Goal: Task Accomplishment & Management: Manage account settings

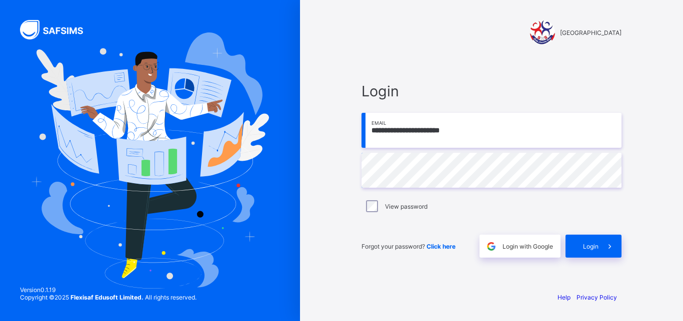
click at [395, 208] on label "View password" at bounding box center [406, 206] width 42 height 7
click at [585, 247] on span "Login" at bounding box center [590, 246] width 15 height 7
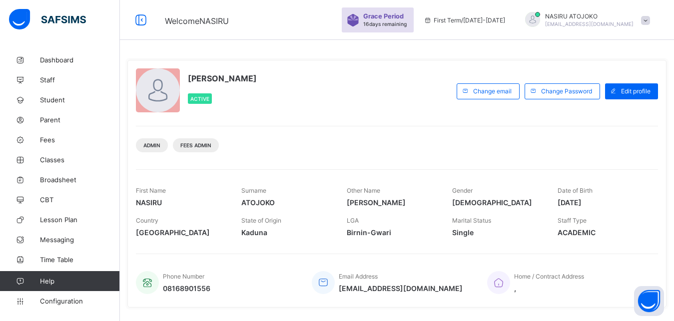
scroll to position [197, 0]
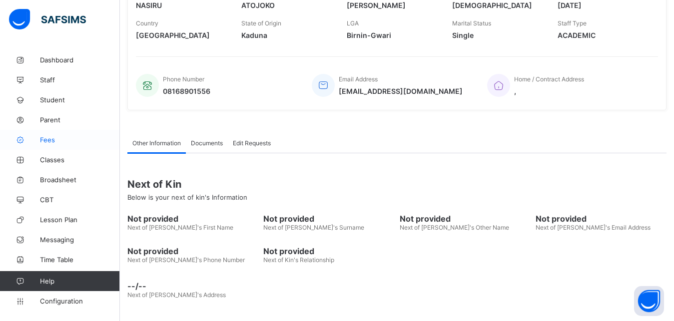
click at [51, 141] on span "Fees" at bounding box center [80, 140] width 80 height 8
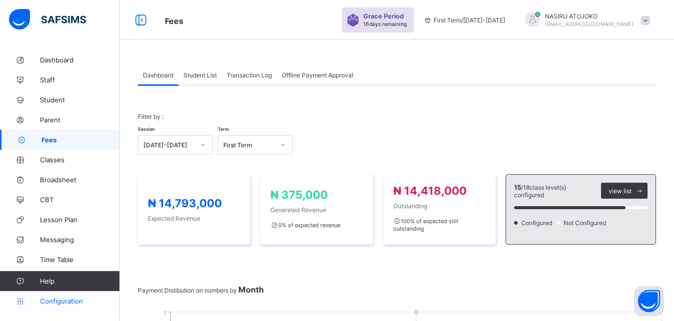
click at [62, 299] on span "Configuration" at bounding box center [79, 301] width 79 height 8
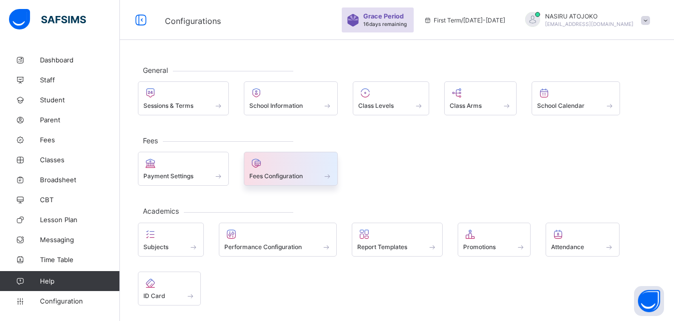
click at [298, 160] on div at bounding box center [290, 163] width 83 height 12
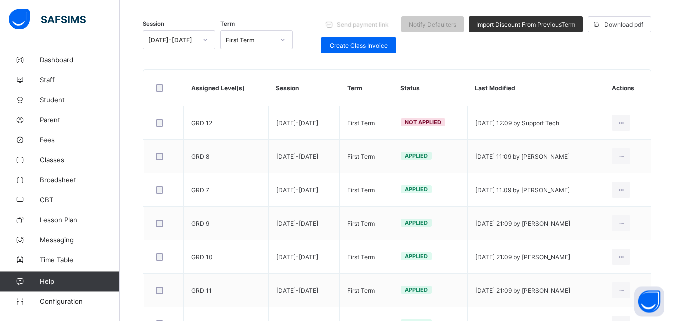
scroll to position [101, 0]
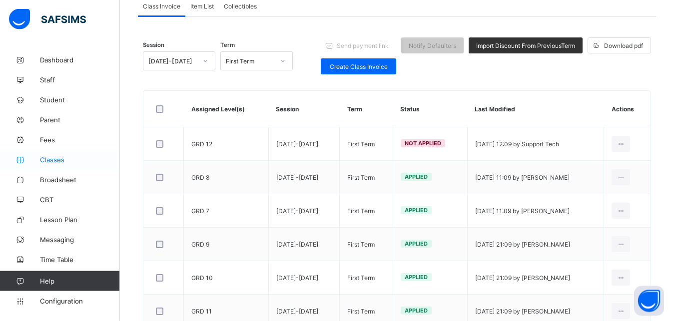
click at [54, 159] on span "Classes" at bounding box center [80, 160] width 80 height 8
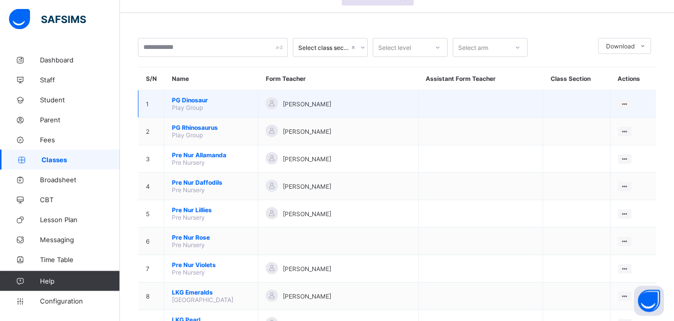
scroll to position [78, 0]
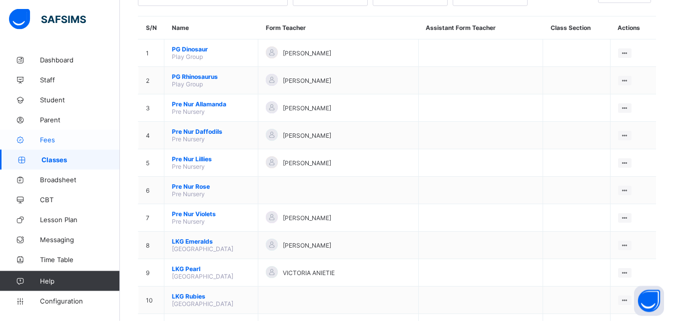
click at [63, 141] on span "Fees" at bounding box center [80, 140] width 80 height 8
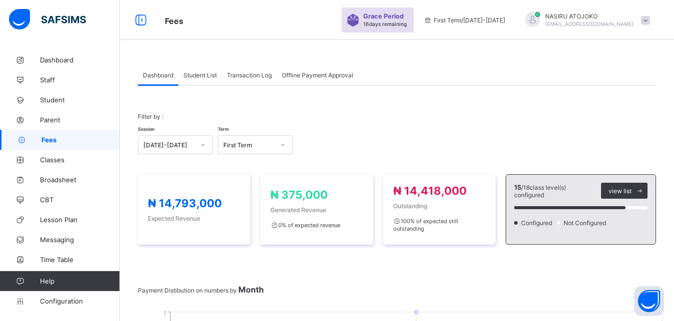
click at [209, 79] on div "Student List" at bounding box center [199, 75] width 43 height 20
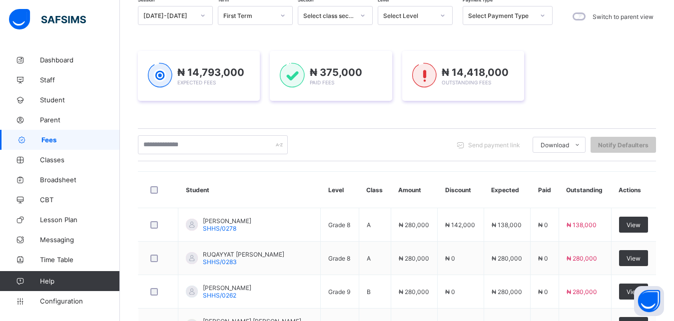
scroll to position [51, 0]
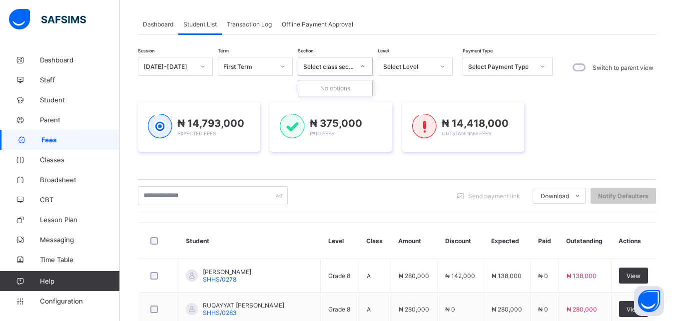
click at [362, 62] on icon at bounding box center [363, 66] width 6 height 10
click at [436, 63] on div at bounding box center [442, 66] width 17 height 16
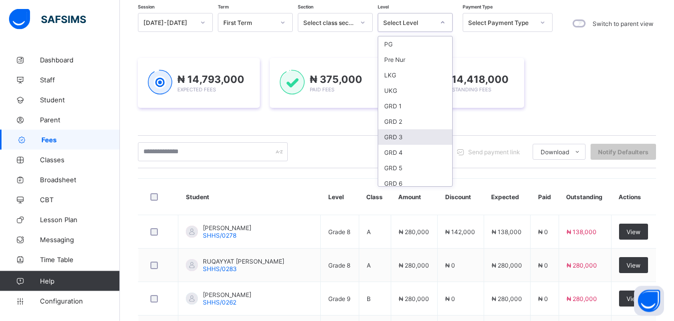
scroll to position [91, 0]
click at [406, 132] on div "GRD 9" at bounding box center [415, 138] width 74 height 15
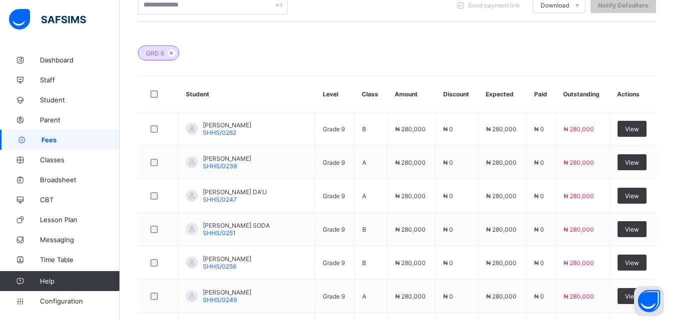
scroll to position [315, 0]
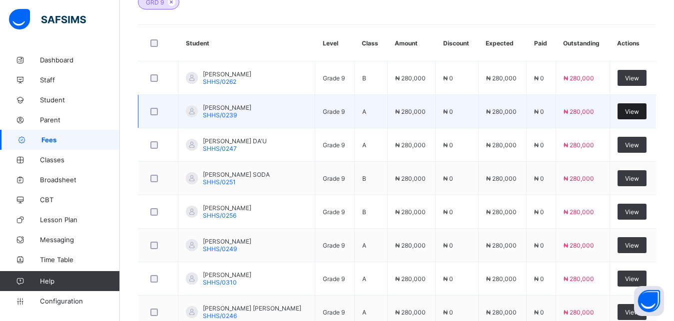
click at [634, 112] on span "View" at bounding box center [632, 111] width 14 height 7
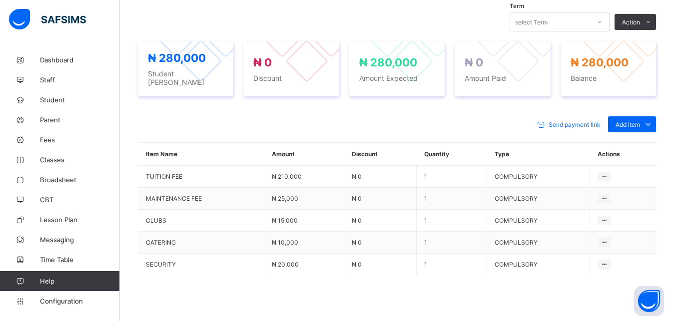
scroll to position [402, 0]
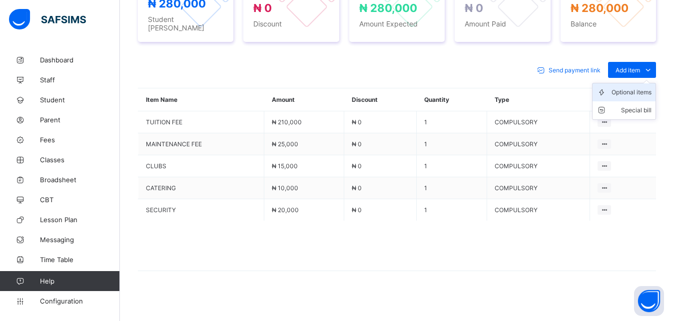
click at [639, 90] on div "Optional items" at bounding box center [632, 92] width 40 height 10
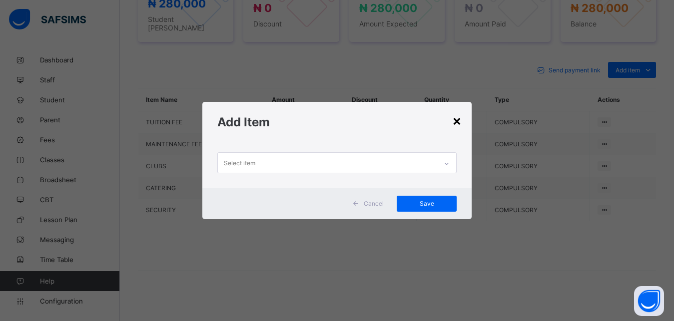
click at [460, 120] on div "×" at bounding box center [456, 120] width 9 height 17
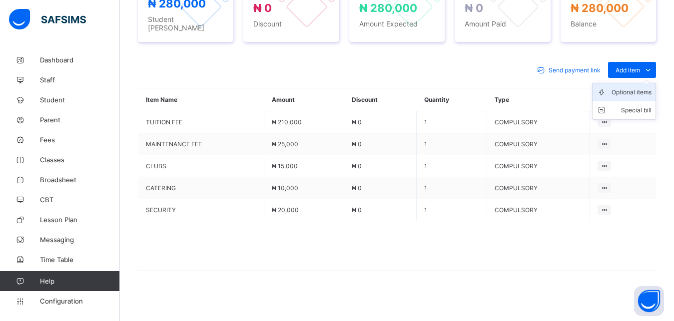
click at [640, 87] on div "Optional items" at bounding box center [632, 92] width 40 height 10
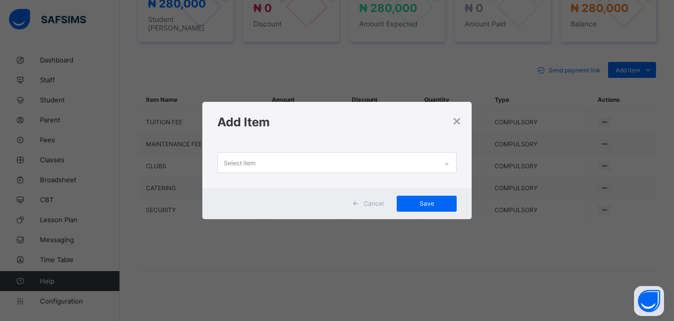
click at [338, 165] on div "Select item" at bounding box center [328, 162] width 220 height 19
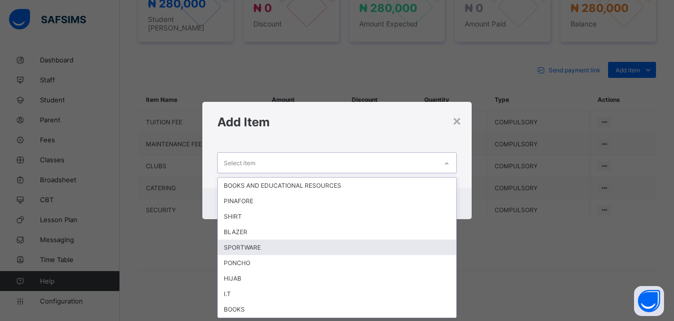
scroll to position [30, 0]
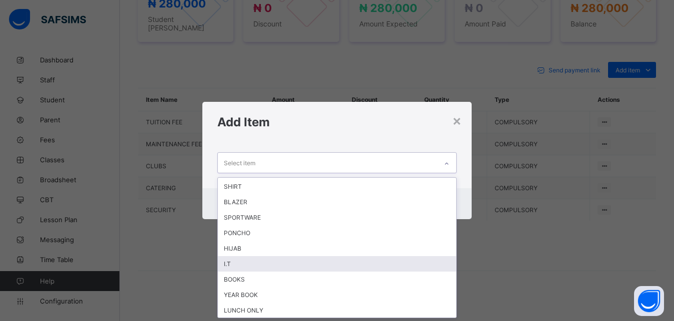
click at [305, 267] on div "I.T" at bounding box center [337, 263] width 239 height 15
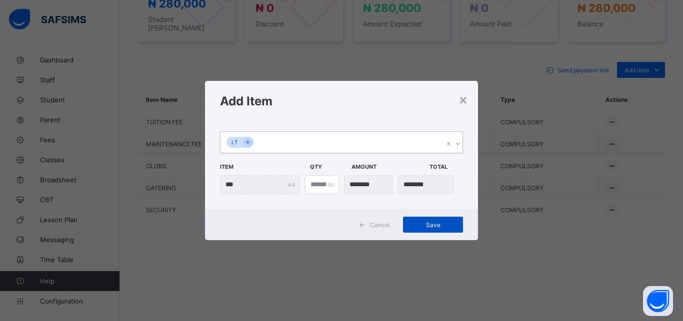
click at [429, 227] on span "Save" at bounding box center [432, 224] width 45 height 7
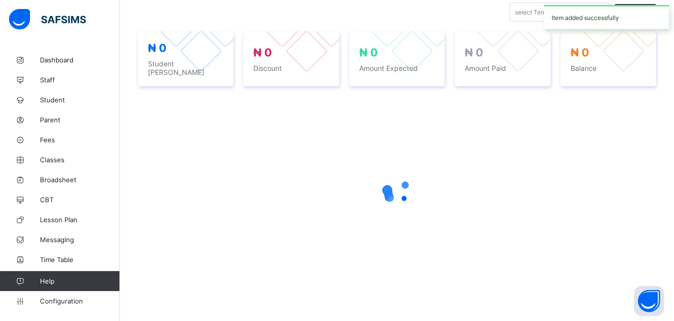
scroll to position [352, 0]
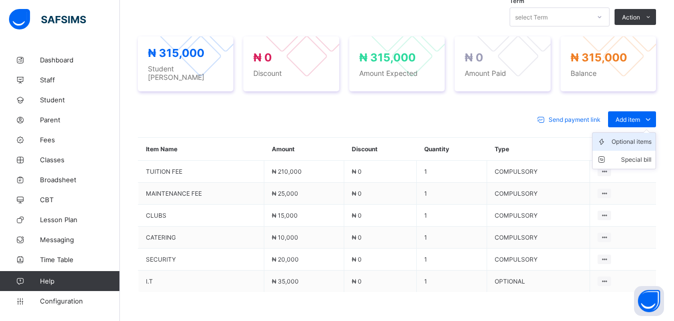
click at [639, 137] on div "Optional items" at bounding box center [632, 142] width 40 height 10
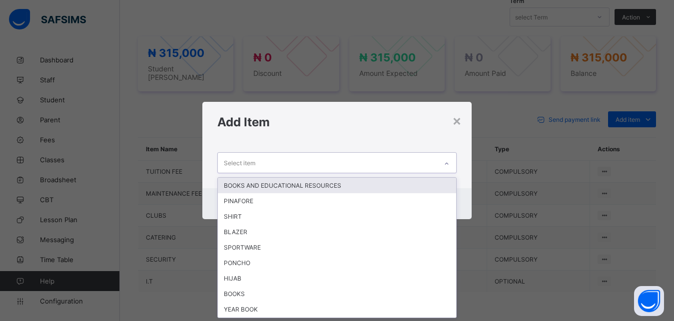
click at [441, 164] on div at bounding box center [446, 164] width 17 height 16
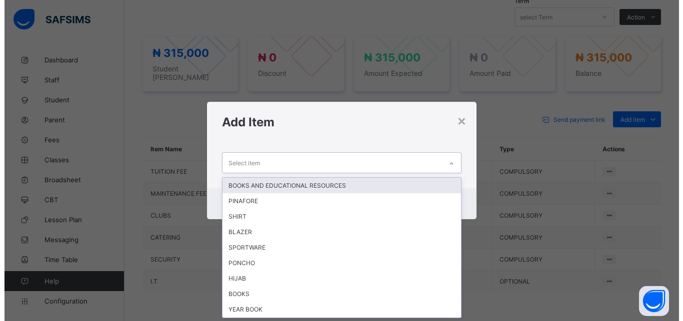
scroll to position [0, 0]
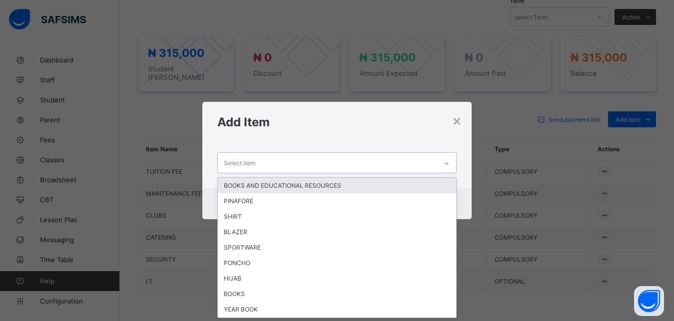
click at [299, 186] on div "BOOKS AND EDUCATIONAL RESOURCES" at bounding box center [337, 185] width 239 height 15
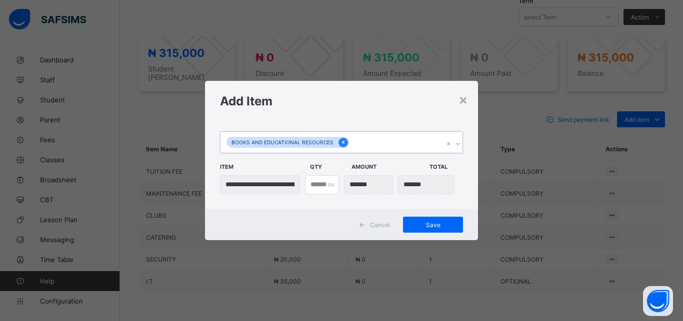
click at [342, 144] on icon at bounding box center [342, 142] width 5 height 7
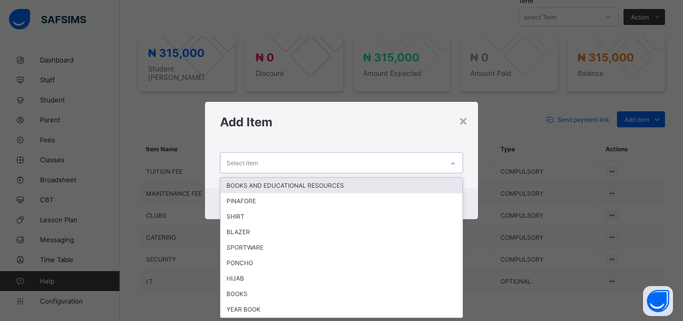
click at [447, 167] on div at bounding box center [452, 164] width 17 height 16
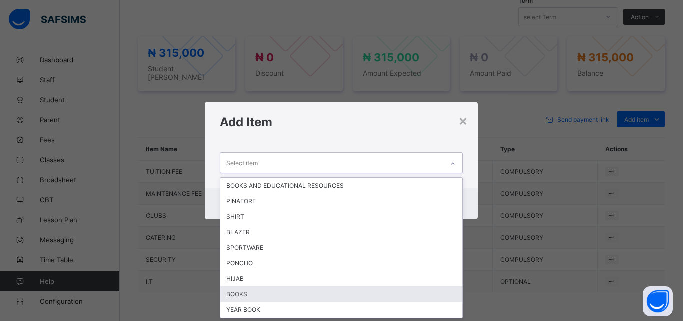
click at [309, 292] on div "BOOKS" at bounding box center [341, 293] width 242 height 15
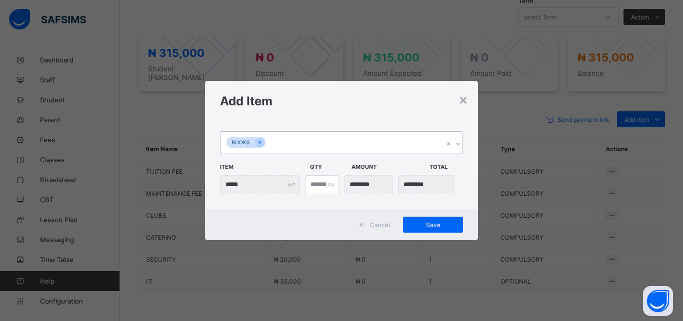
click at [458, 144] on icon at bounding box center [458, 144] width 6 height 10
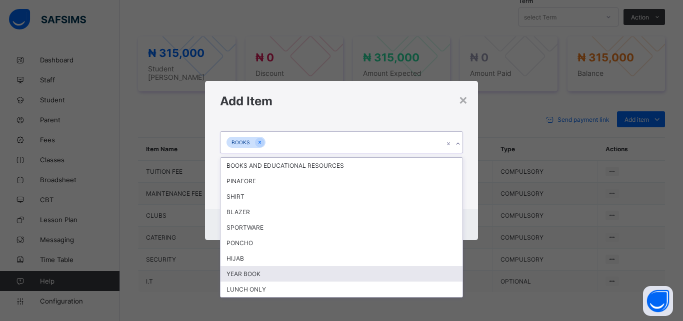
click at [261, 275] on div "YEAR BOOK" at bounding box center [341, 273] width 242 height 15
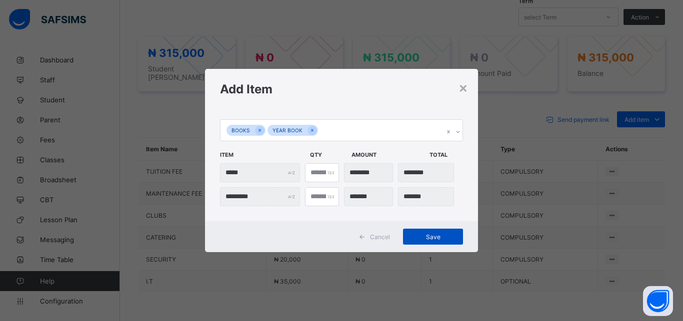
click at [439, 234] on span "Save" at bounding box center [432, 236] width 45 height 7
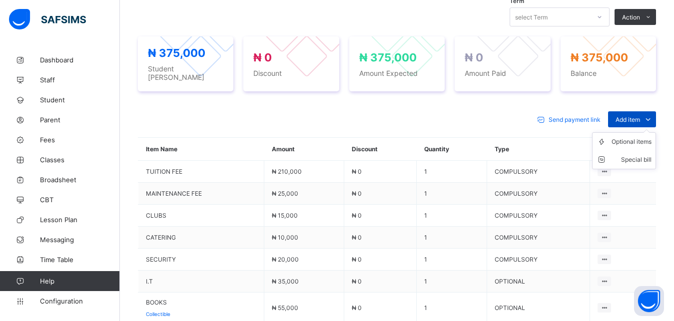
click at [631, 117] on span "Add item" at bounding box center [628, 119] width 24 height 7
click at [633, 137] on div "Optional items" at bounding box center [632, 142] width 40 height 10
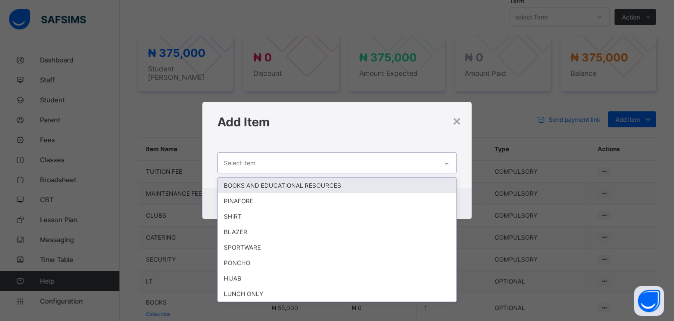
click at [450, 160] on icon at bounding box center [447, 164] width 6 height 10
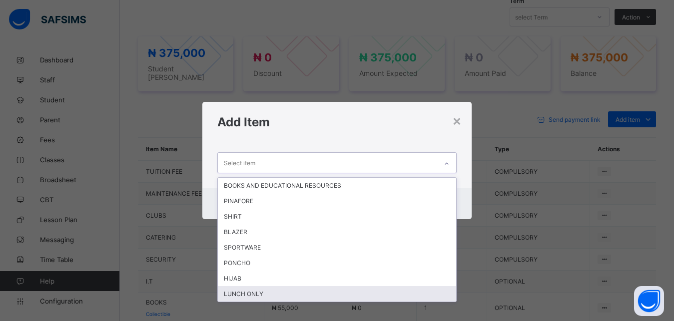
click at [257, 289] on div "LUNCH ONLY" at bounding box center [337, 293] width 239 height 15
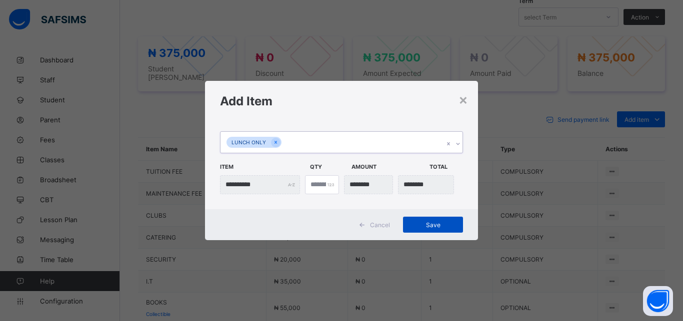
click at [433, 225] on span "Save" at bounding box center [432, 224] width 45 height 7
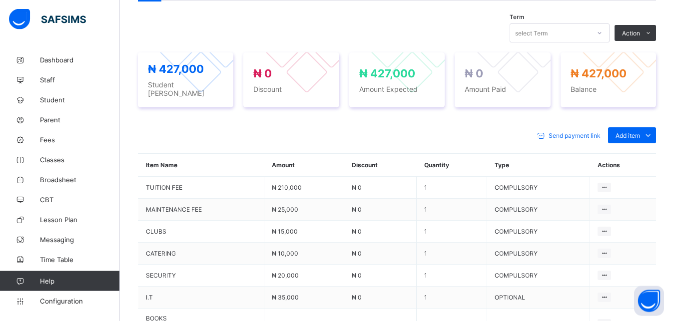
scroll to position [337, 0]
click at [59, 143] on span "Fees" at bounding box center [80, 140] width 80 height 8
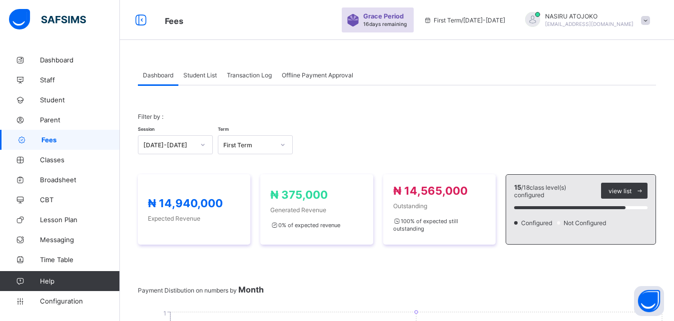
click at [298, 74] on span "Offline Payment Approval" at bounding box center [317, 74] width 71 height 7
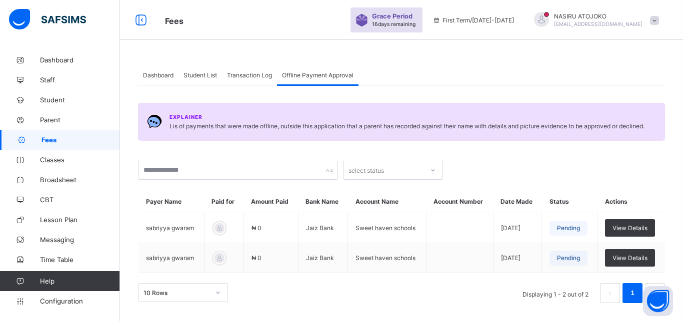
click at [239, 73] on span "Transaction Log" at bounding box center [249, 74] width 45 height 7
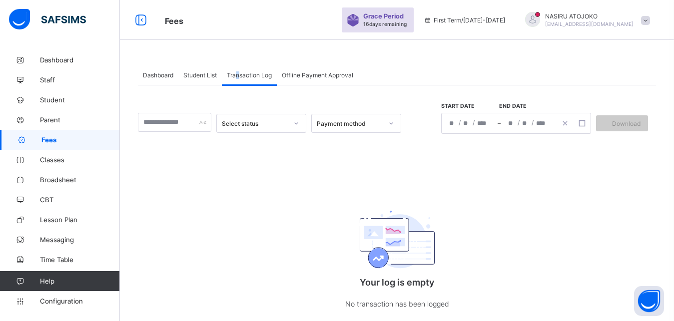
click at [237, 74] on span "Transaction Log" at bounding box center [249, 74] width 45 height 7
click at [201, 74] on span "Student List" at bounding box center [199, 74] width 33 height 7
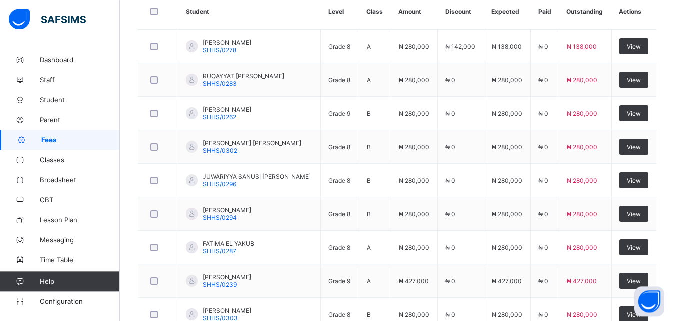
scroll to position [194, 0]
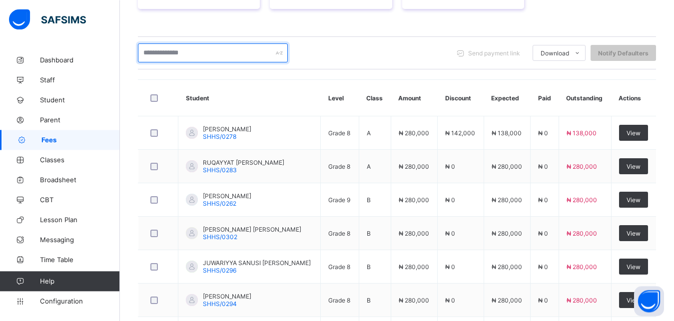
click at [238, 55] on input "text" at bounding box center [213, 52] width 150 height 19
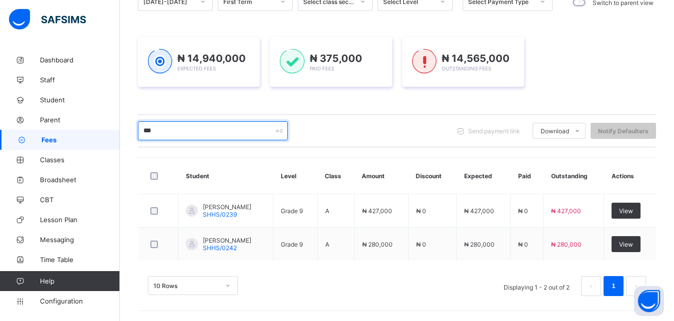
scroll to position [116, 0]
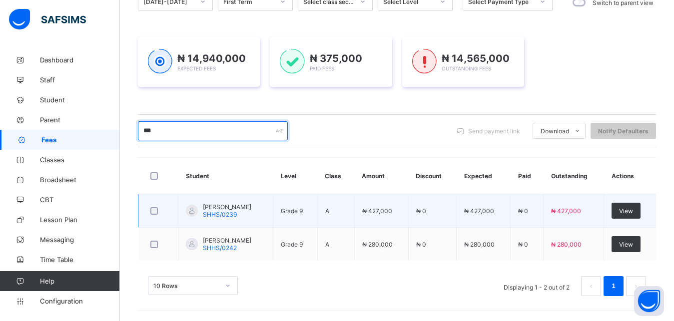
type input "***"
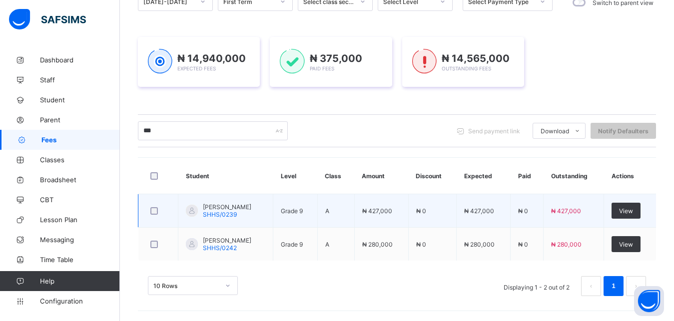
click at [233, 205] on span "[PERSON_NAME]" at bounding box center [227, 206] width 48 height 7
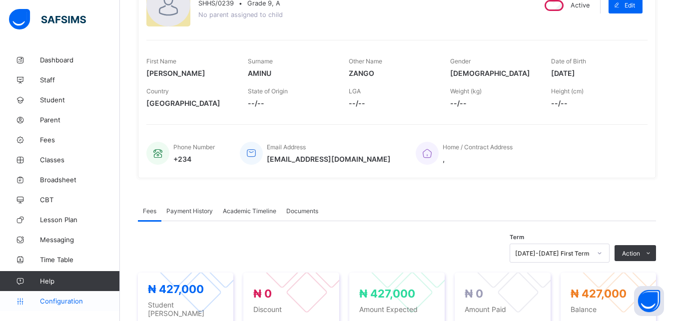
click at [59, 301] on span "Configuration" at bounding box center [79, 301] width 79 height 8
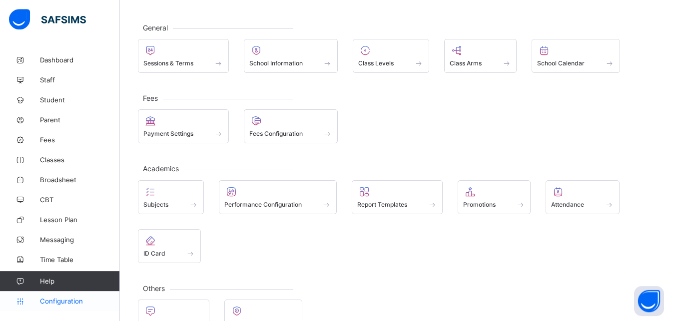
scroll to position [19, 0]
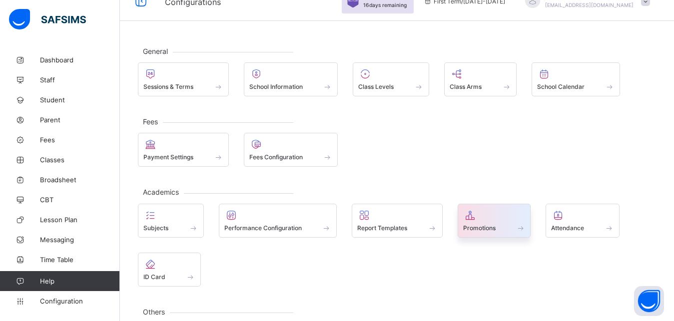
click at [468, 216] on icon at bounding box center [470, 215] width 14 height 12
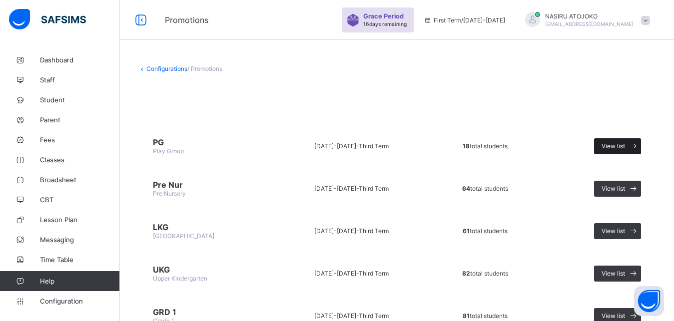
click at [612, 142] on div "View list" at bounding box center [617, 146] width 47 height 16
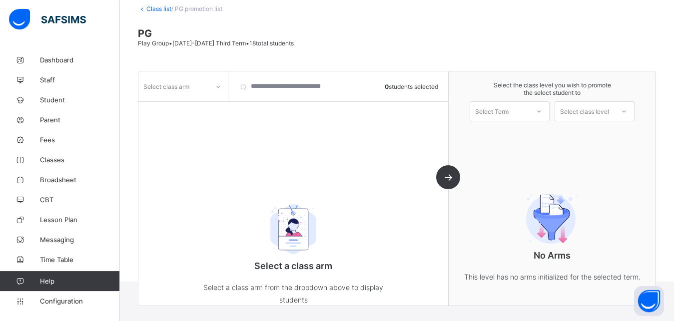
scroll to position [65, 0]
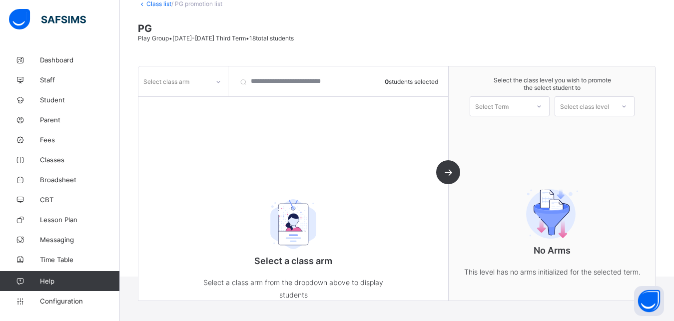
click at [173, 88] on div "Select class arm" at bounding box center [166, 81] width 46 height 19
click at [172, 103] on div "Dinosaur" at bounding box center [183, 102] width 88 height 15
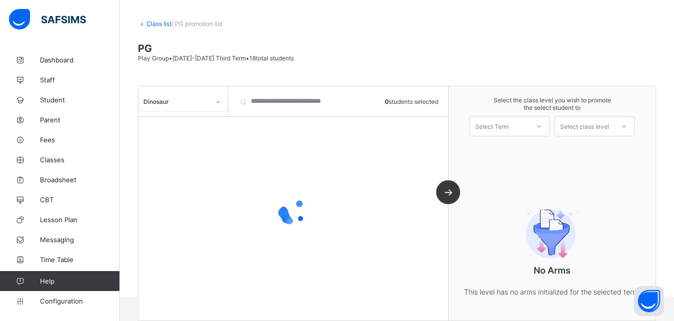
scroll to position [45, 0]
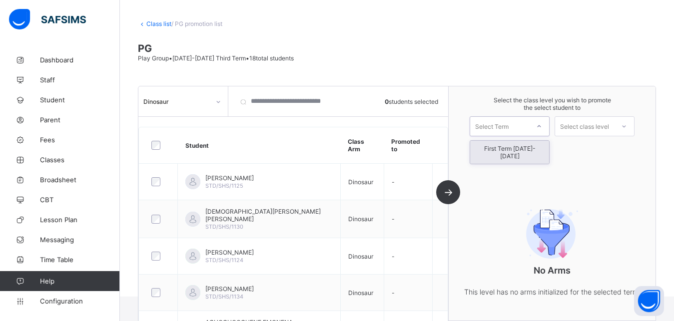
click at [542, 125] on icon at bounding box center [539, 126] width 6 height 10
click at [519, 152] on div "First Term [DATE]-[DATE]" at bounding box center [509, 152] width 79 height 23
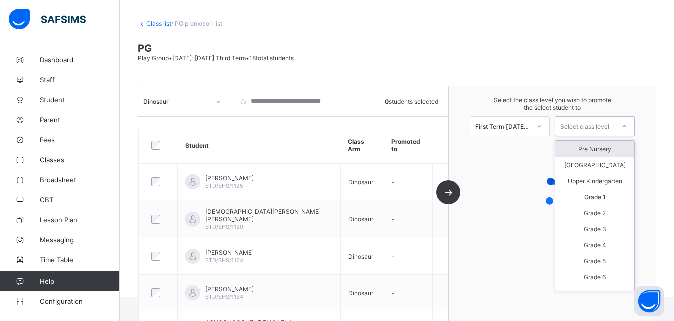
click at [603, 128] on div "Select class level" at bounding box center [584, 126] width 49 height 20
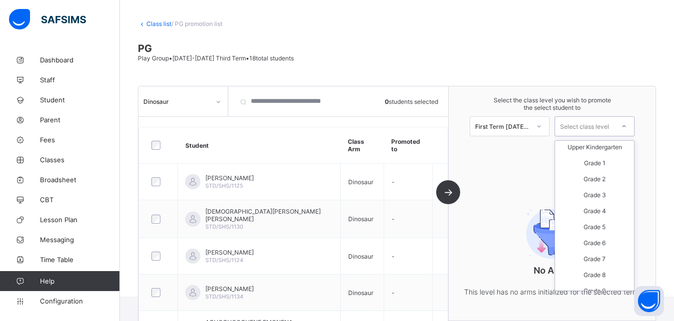
scroll to position [35, 0]
click at [61, 299] on span "Configuration" at bounding box center [79, 301] width 79 height 8
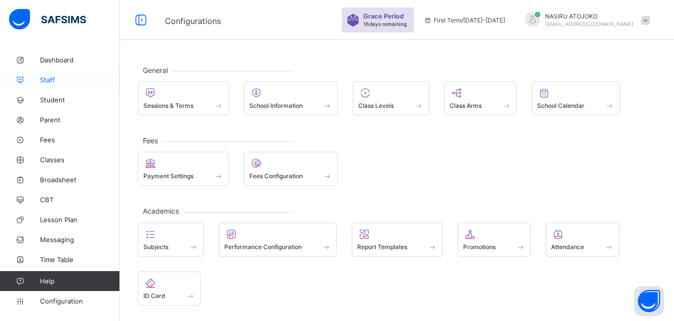
click at [62, 81] on span "Staff" at bounding box center [80, 80] width 80 height 8
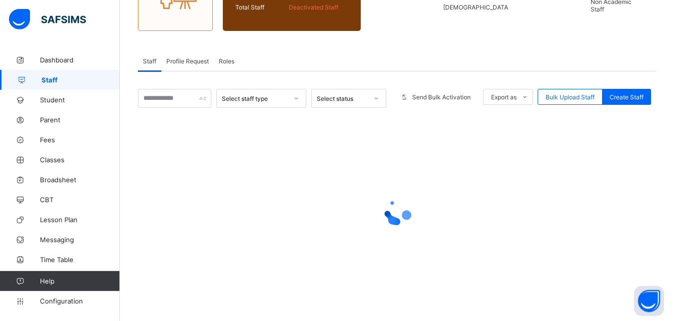
scroll to position [129, 0]
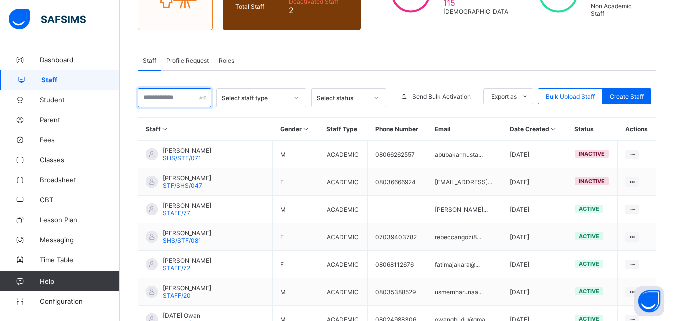
click at [189, 100] on input "text" at bounding box center [174, 97] width 73 height 19
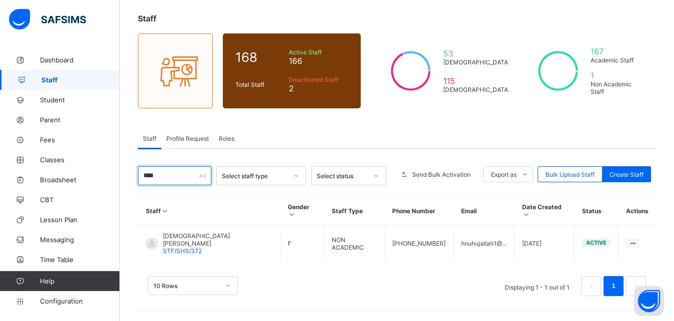
scroll to position [36, 0]
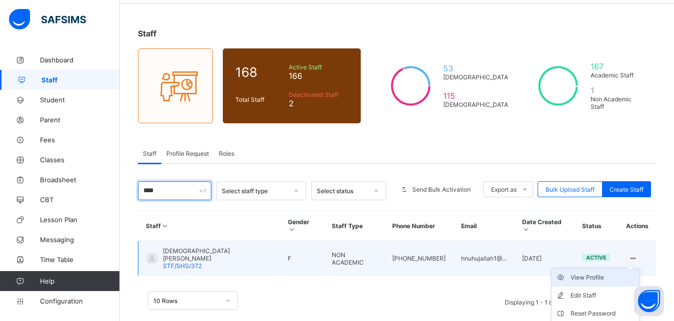
type input "****"
click at [600, 273] on div "View Profile" at bounding box center [603, 278] width 64 height 10
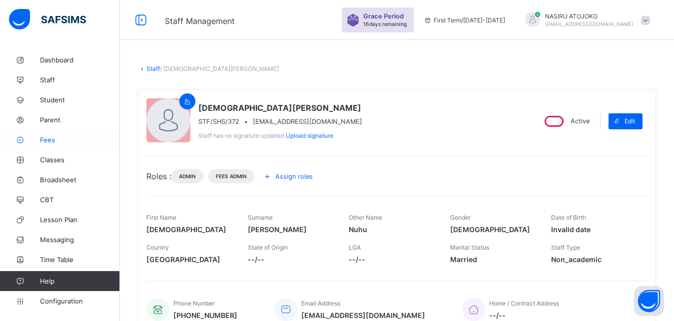
click at [54, 138] on span "Fees" at bounding box center [80, 140] width 80 height 8
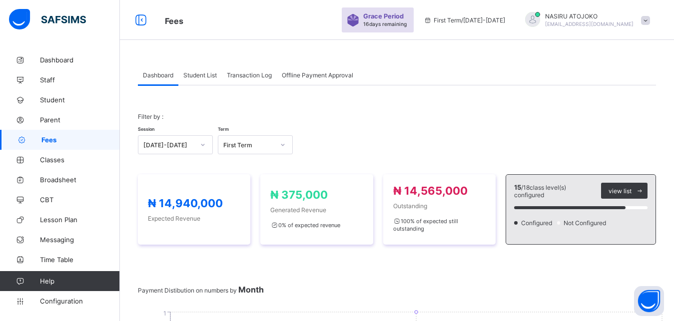
click at [200, 75] on span "Student List" at bounding box center [199, 74] width 33 height 7
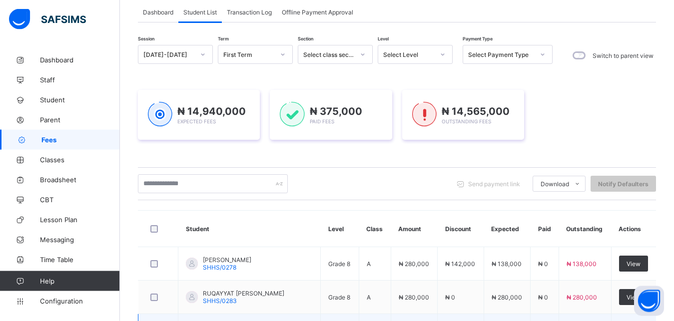
scroll to position [18, 0]
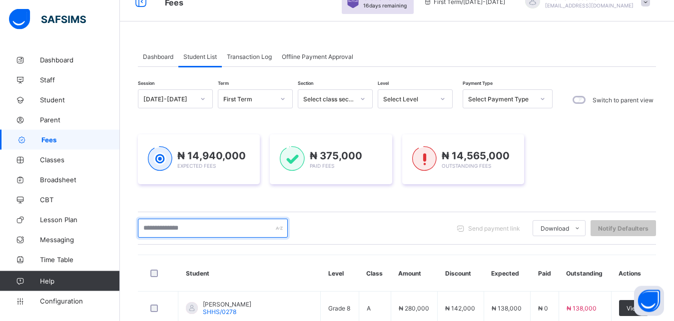
click at [211, 224] on input "text" at bounding box center [213, 228] width 150 height 19
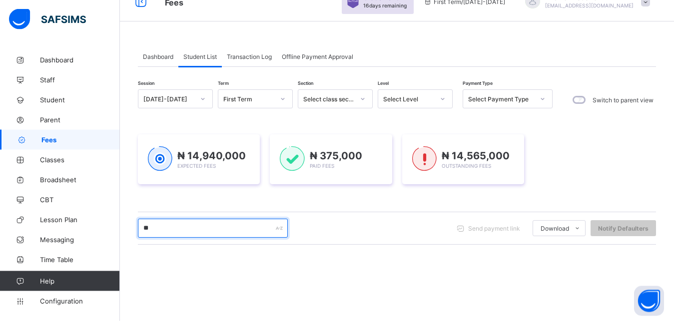
type input "*"
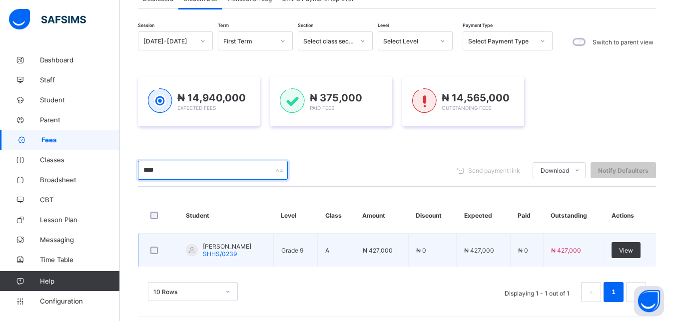
scroll to position [82, 0]
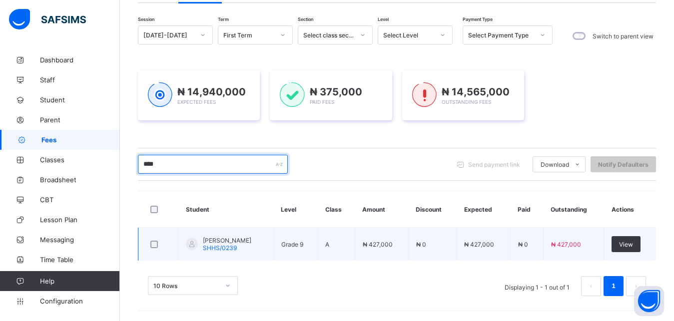
type input "****"
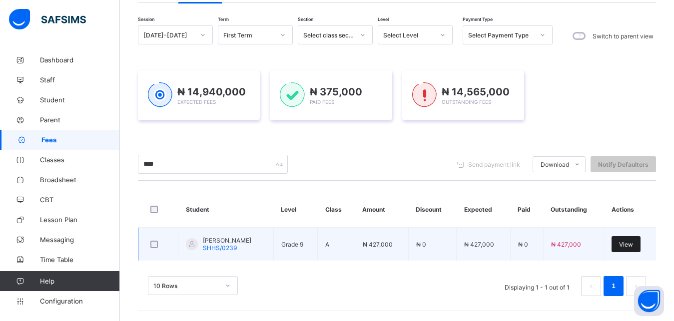
click at [633, 242] on span "View" at bounding box center [626, 244] width 14 height 7
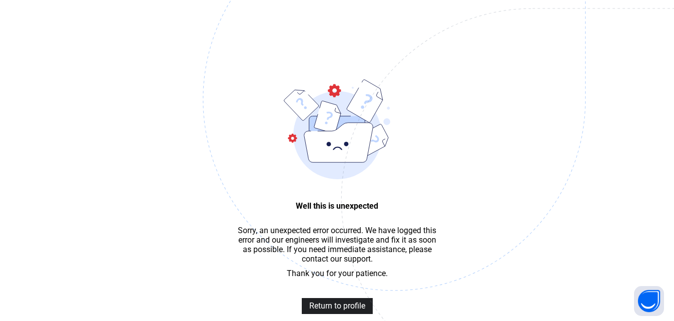
click at [338, 311] on span "Return to profile" at bounding box center [337, 305] width 56 height 9
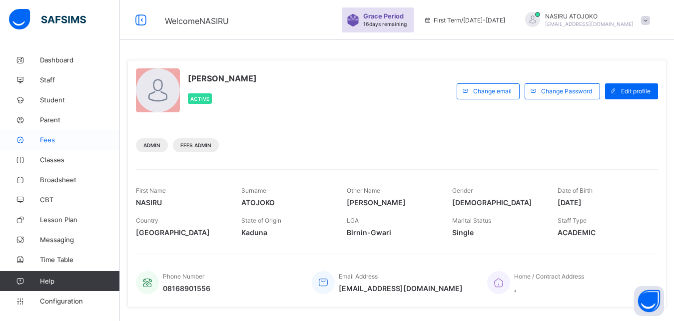
click at [56, 145] on link "Fees" at bounding box center [60, 140] width 120 height 20
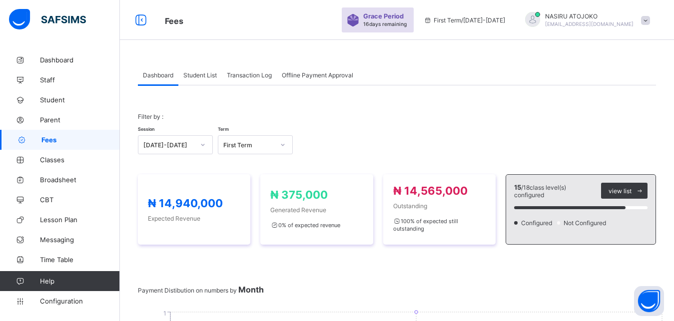
click at [201, 72] on span "Student List" at bounding box center [199, 74] width 33 height 7
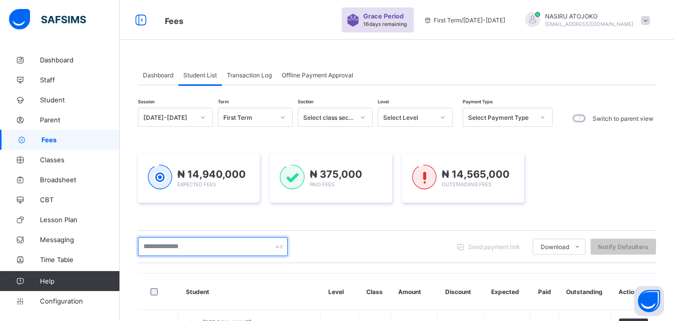
click at [235, 244] on input "text" at bounding box center [213, 246] width 150 height 19
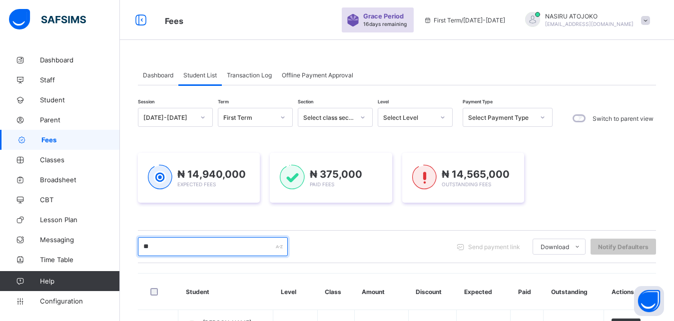
type input "*"
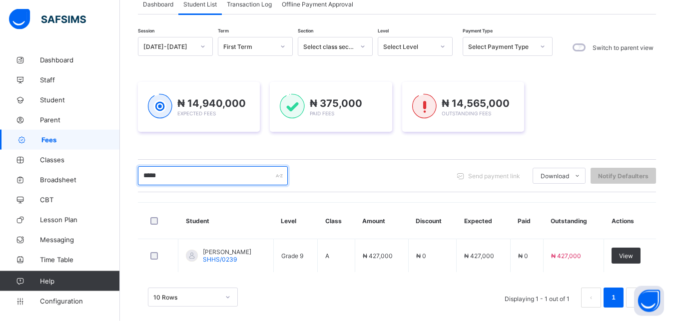
scroll to position [82, 0]
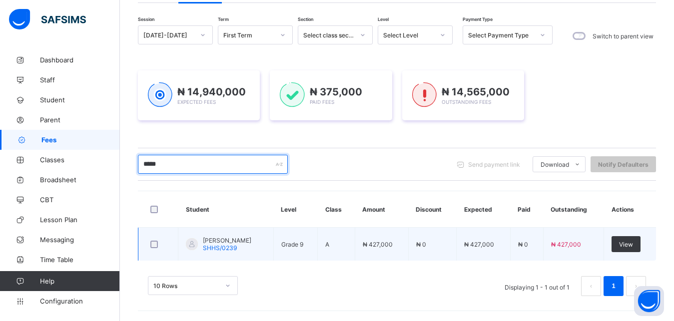
type input "*****"
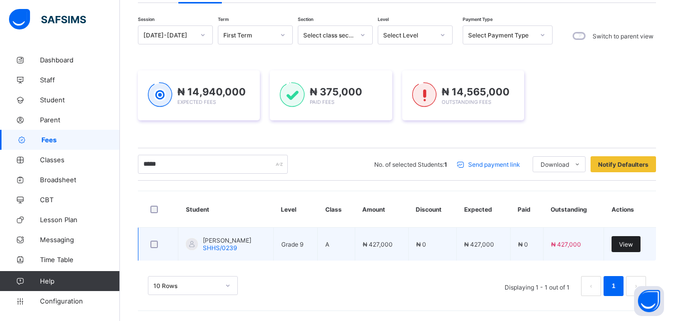
click at [641, 240] on div "View" at bounding box center [626, 244] width 29 height 16
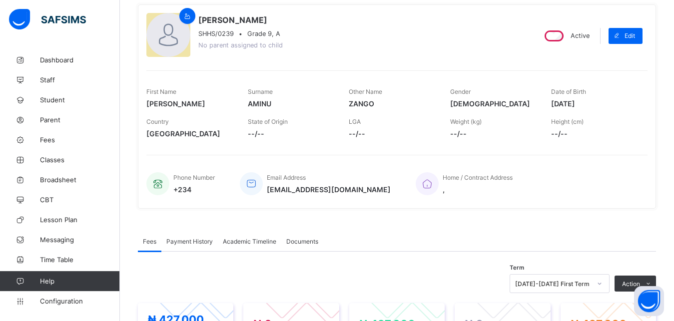
scroll to position [256, 0]
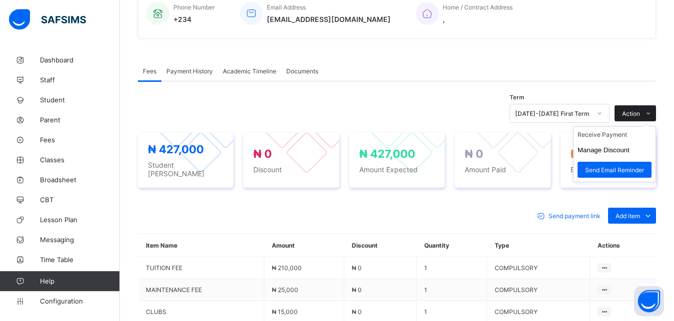
click at [656, 110] on span at bounding box center [648, 113] width 16 height 16
click at [616, 138] on li "Receive Payment" at bounding box center [615, 134] width 82 height 15
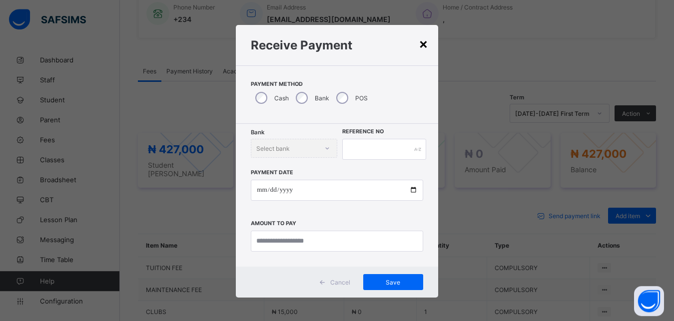
click at [423, 42] on div "×" at bounding box center [423, 43] width 9 height 17
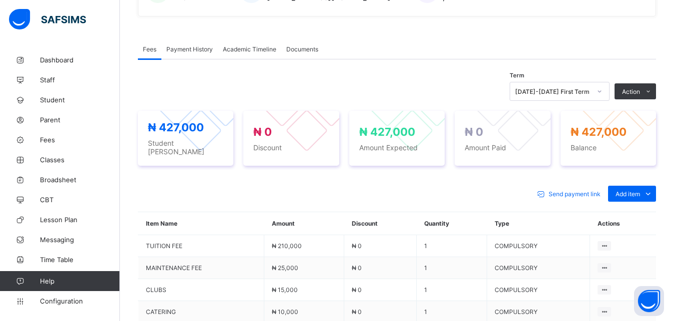
scroll to position [227, 0]
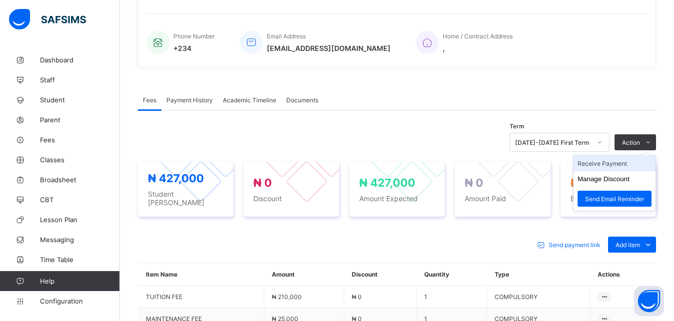
click at [623, 168] on li "Receive Payment" at bounding box center [615, 163] width 82 height 15
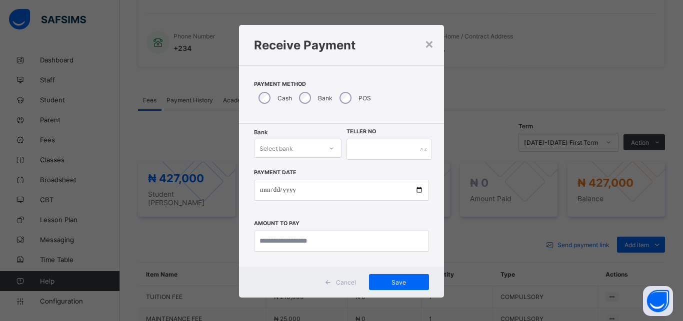
click at [328, 149] on icon at bounding box center [331, 148] width 6 height 10
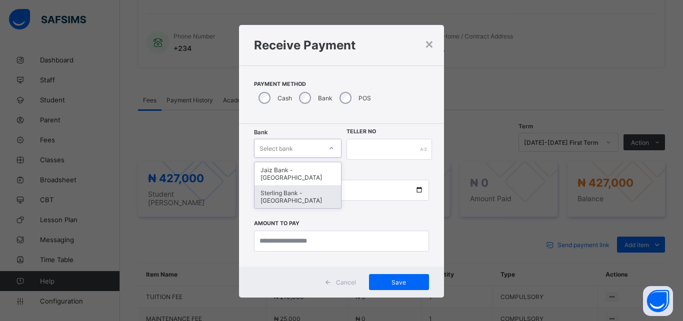
click at [300, 198] on div "Sterling Bank - Sweet Haven Schools" at bounding box center [297, 196] width 86 height 23
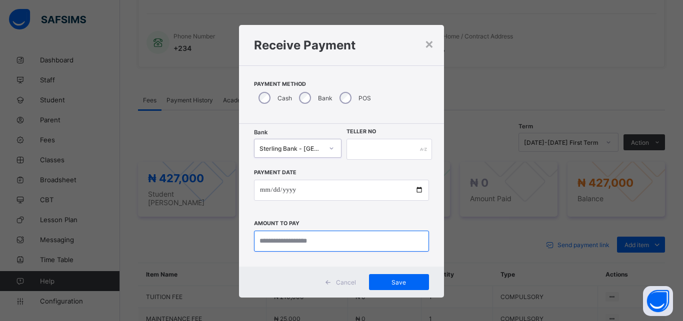
click at [358, 242] on input "currency" at bounding box center [341, 241] width 175 height 21
type input "***"
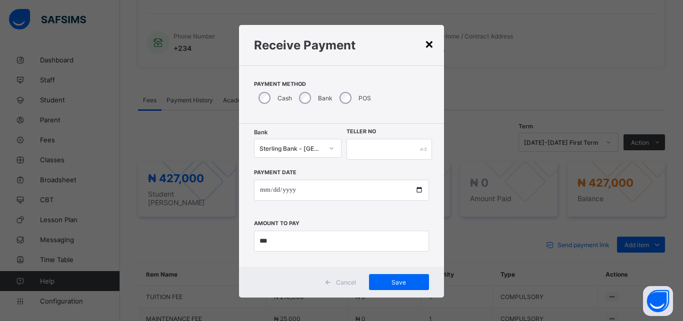
click at [426, 45] on div "×" at bounding box center [428, 43] width 9 height 17
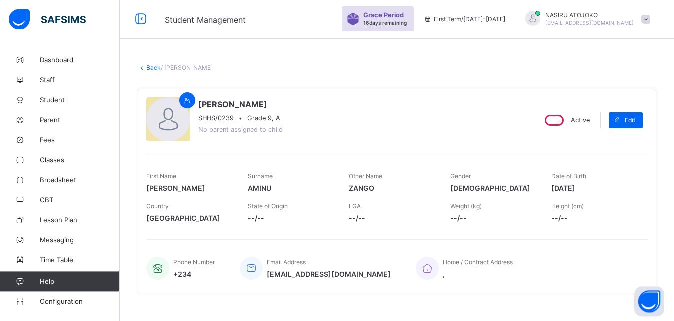
scroll to position [0, 0]
click at [144, 70] on icon at bounding box center [142, 68] width 8 height 7
click at [148, 69] on link "Back" at bounding box center [153, 68] width 14 height 7
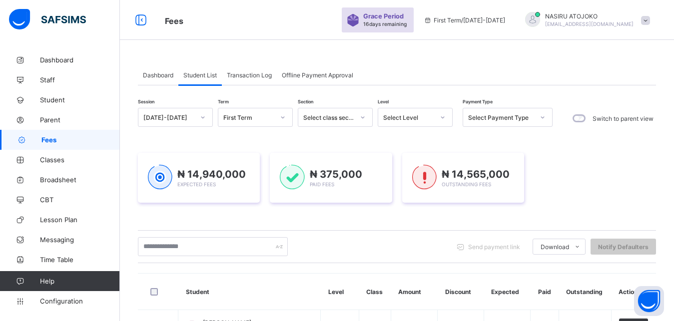
click at [365, 117] on icon at bounding box center [363, 117] width 6 height 10
click at [440, 116] on icon at bounding box center [443, 117] width 6 height 10
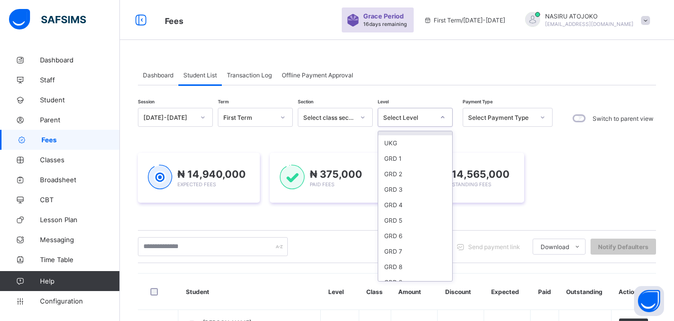
scroll to position [45, 0]
click at [402, 277] on div "GRD 9" at bounding box center [415, 279] width 74 height 15
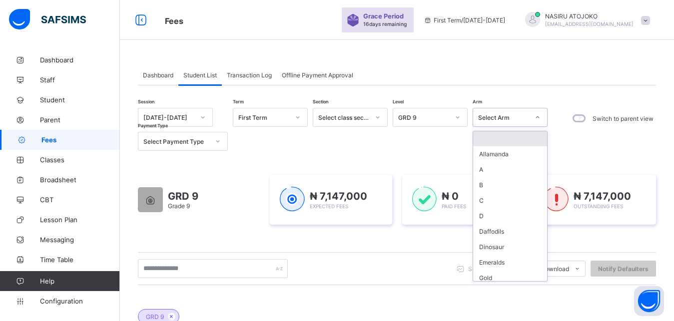
click at [537, 117] on icon at bounding box center [537, 117] width 3 height 2
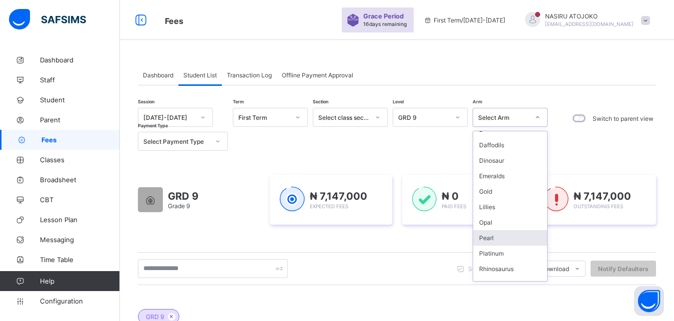
scroll to position [0, 0]
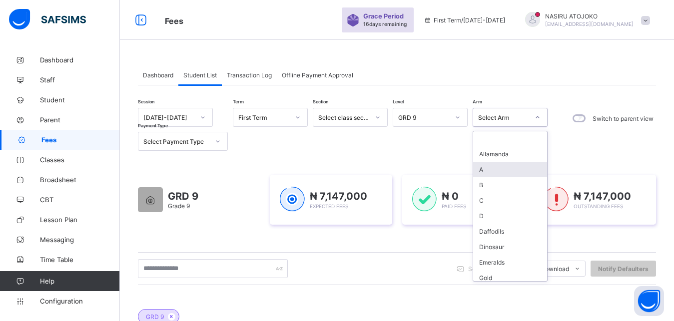
click at [488, 170] on div "A" at bounding box center [510, 169] width 74 height 15
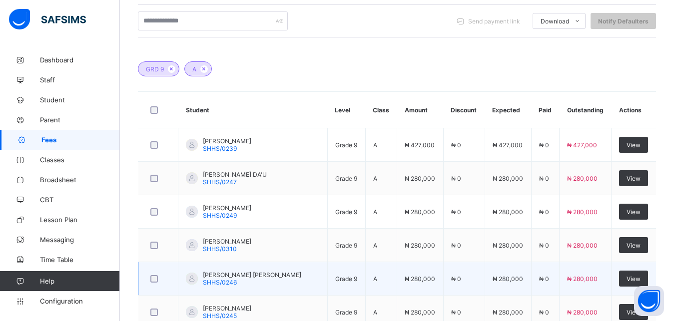
scroll to position [234, 0]
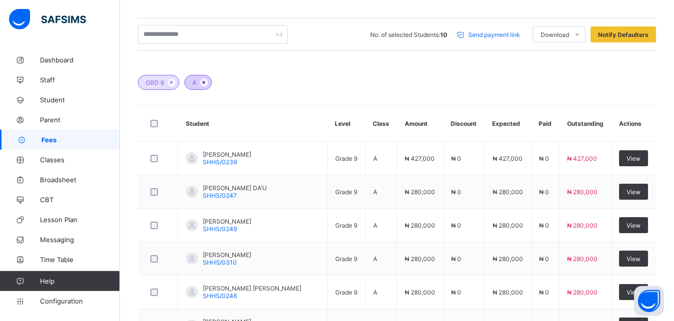
click at [204, 82] on icon at bounding box center [204, 82] width 8 height 6
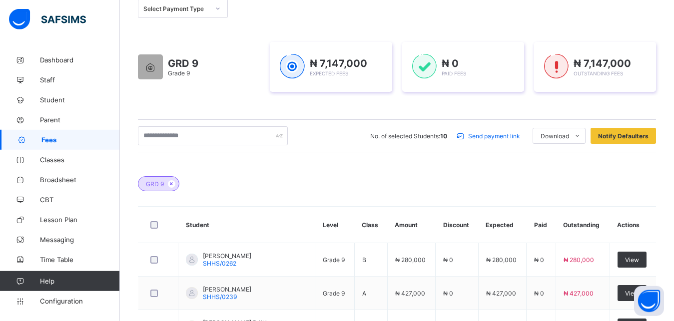
scroll to position [99, 0]
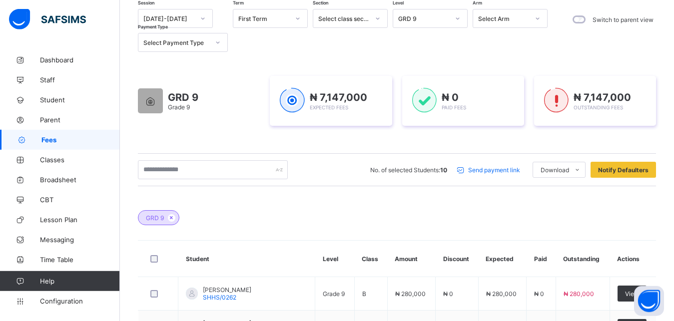
click at [538, 16] on icon at bounding box center [538, 18] width 6 height 10
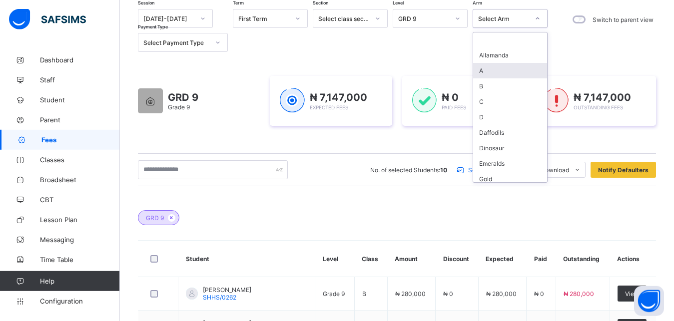
click at [506, 66] on div "A" at bounding box center [510, 70] width 74 height 15
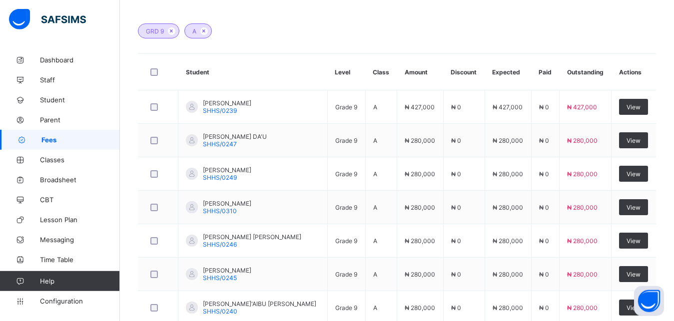
scroll to position [337, 0]
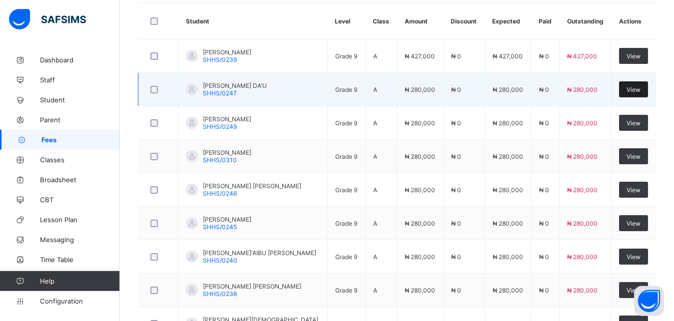
click at [632, 88] on span "View" at bounding box center [634, 89] width 14 height 7
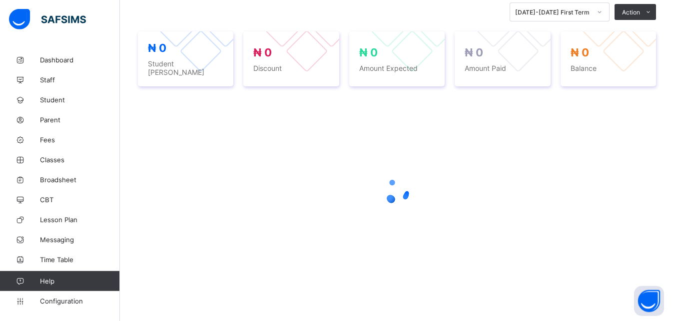
scroll to position [207, 0]
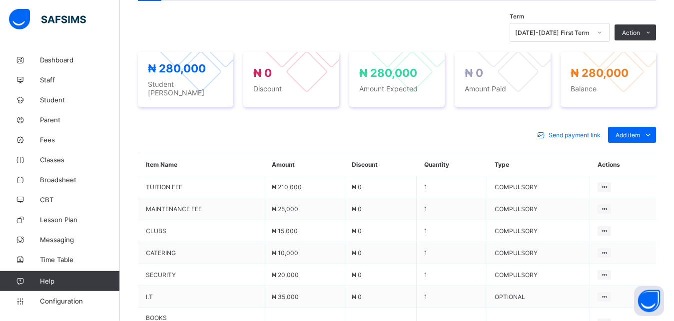
click at [597, 140] on div "Send payment link Add item Optional items Special bill Item Name Amount Discoun…" at bounding box center [397, 285] width 518 height 336
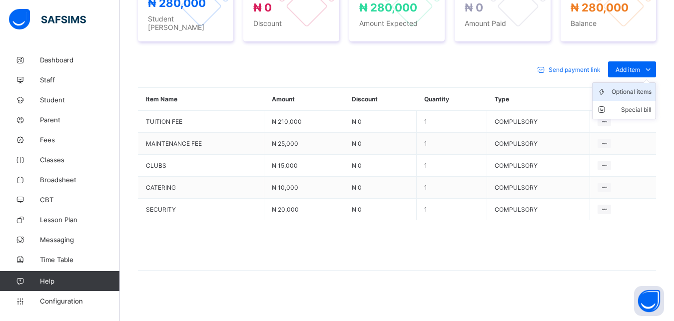
click at [630, 87] on div "Optional items" at bounding box center [632, 92] width 40 height 10
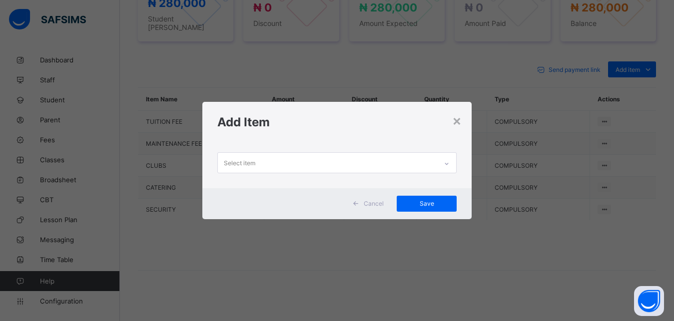
click at [449, 160] on icon at bounding box center [447, 164] width 6 height 10
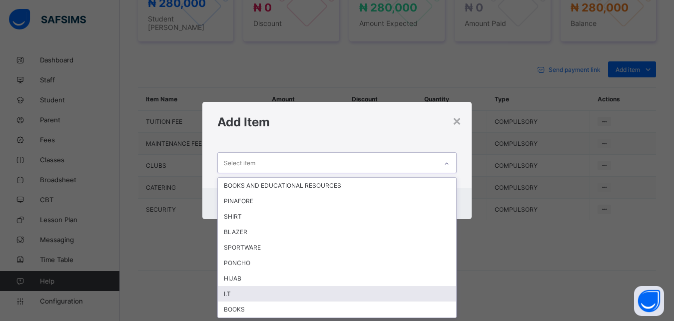
click at [232, 293] on div "I.T" at bounding box center [337, 293] width 239 height 15
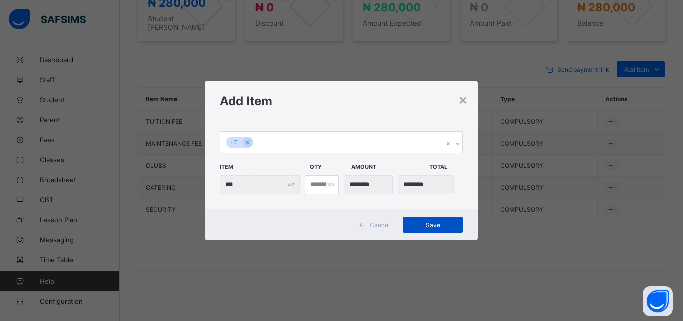
click at [428, 225] on span "Save" at bounding box center [432, 224] width 45 height 7
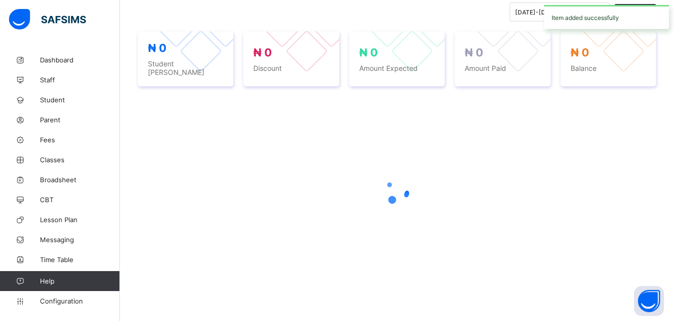
scroll to position [352, 0]
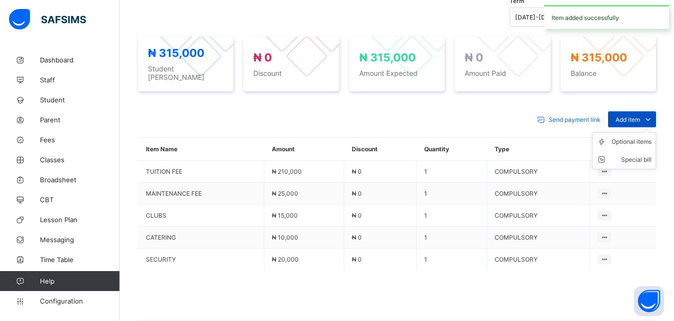
click at [632, 111] on div "Add item" at bounding box center [632, 119] width 48 height 16
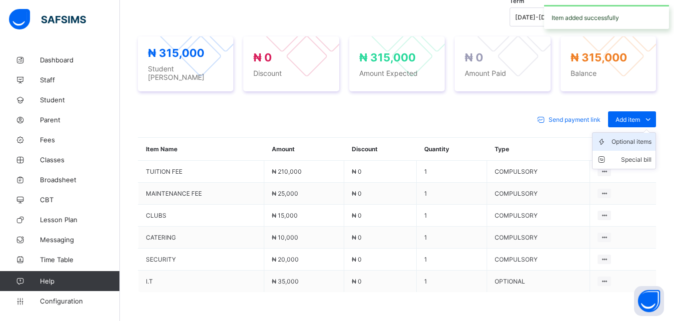
click at [633, 137] on div "Optional items" at bounding box center [632, 142] width 40 height 10
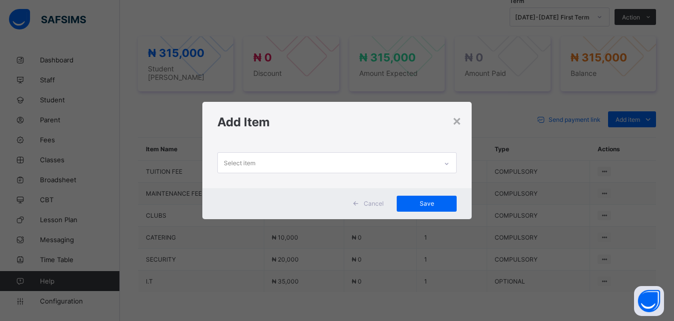
click at [451, 159] on div at bounding box center [446, 164] width 17 height 16
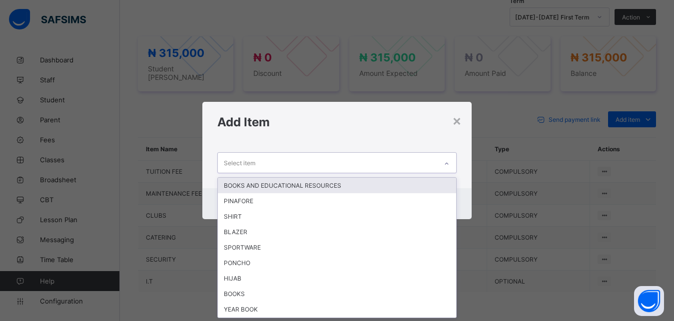
scroll to position [0, 0]
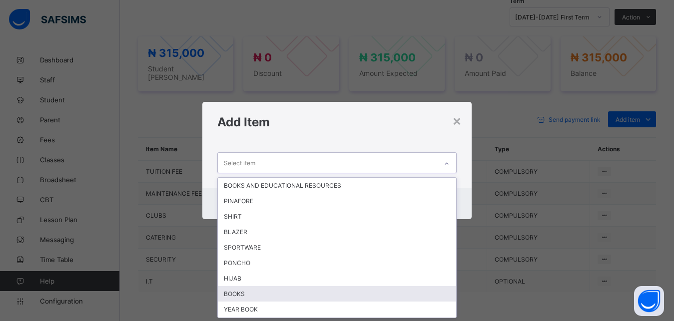
click at [247, 292] on div "BOOKS" at bounding box center [337, 293] width 239 height 15
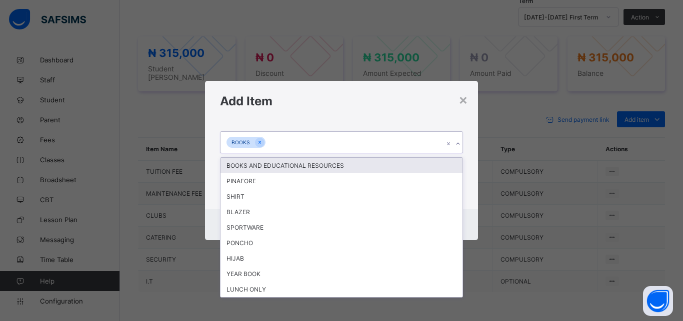
click at [460, 147] on div at bounding box center [457, 144] width 9 height 16
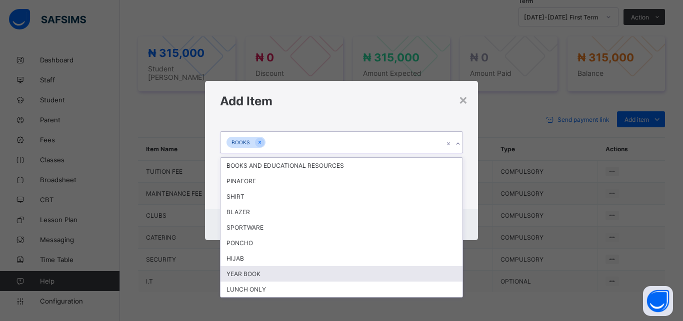
click at [293, 274] on div "YEAR BOOK" at bounding box center [341, 273] width 242 height 15
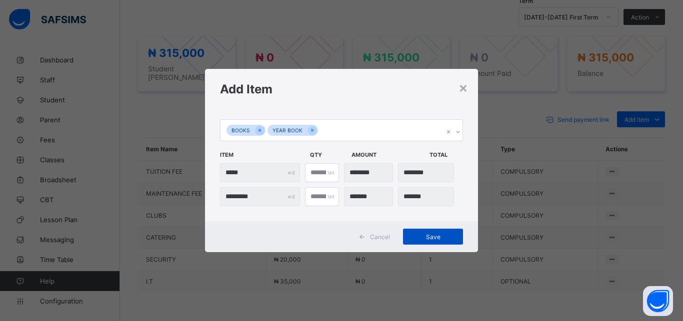
click at [434, 234] on span "Save" at bounding box center [432, 236] width 45 height 7
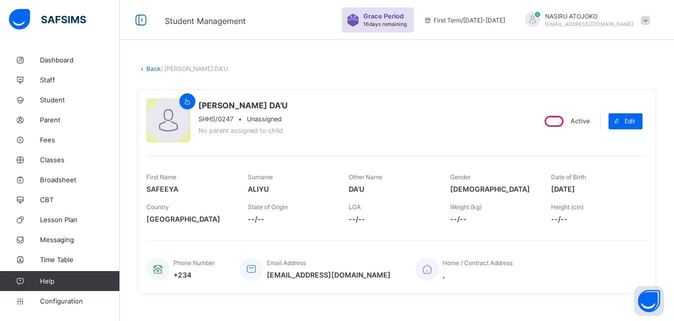
click at [149, 68] on link "Back" at bounding box center [153, 68] width 14 height 7
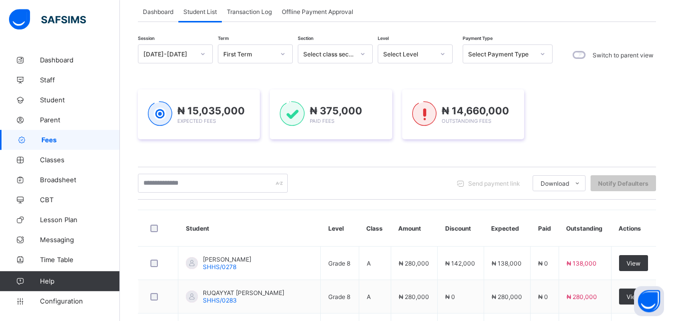
scroll to position [47, 0]
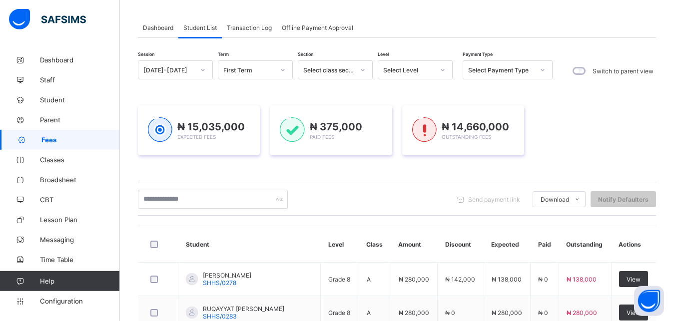
click at [444, 68] on icon at bounding box center [443, 70] width 6 height 10
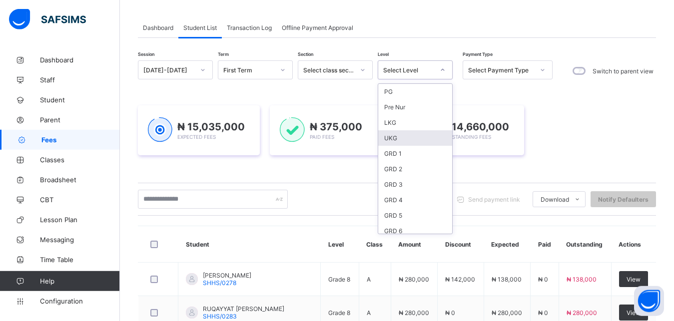
scroll to position [129, 0]
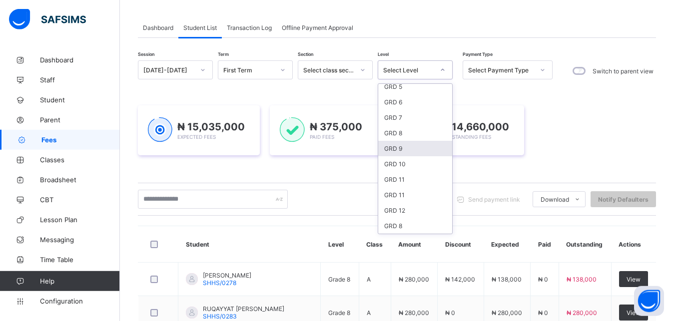
click at [401, 151] on div "GRD 9" at bounding box center [415, 148] width 74 height 15
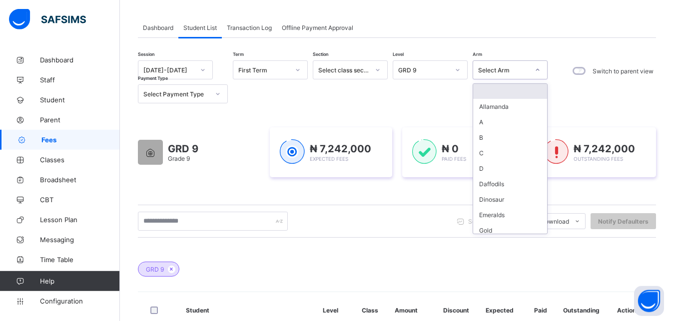
click at [541, 67] on div at bounding box center [537, 70] width 17 height 16
click at [507, 128] on div "A" at bounding box center [510, 121] width 74 height 15
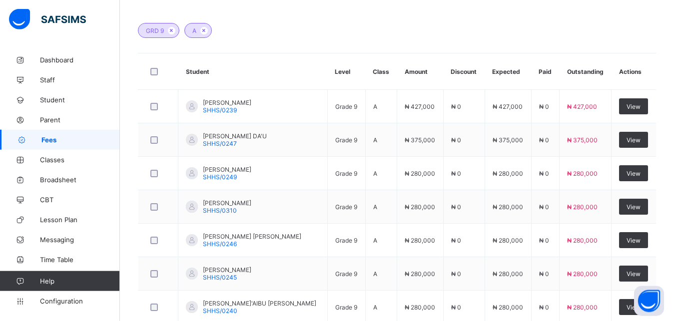
scroll to position [301, 0]
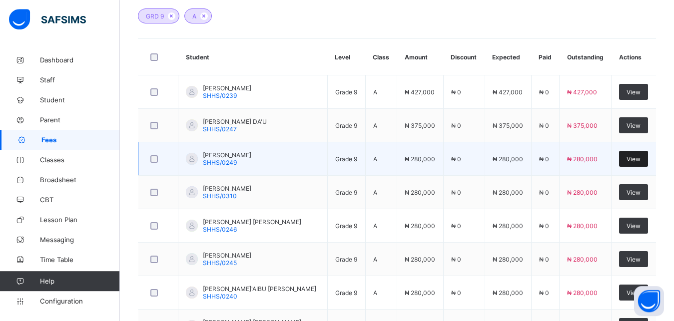
click at [637, 162] on span "View" at bounding box center [634, 158] width 14 height 7
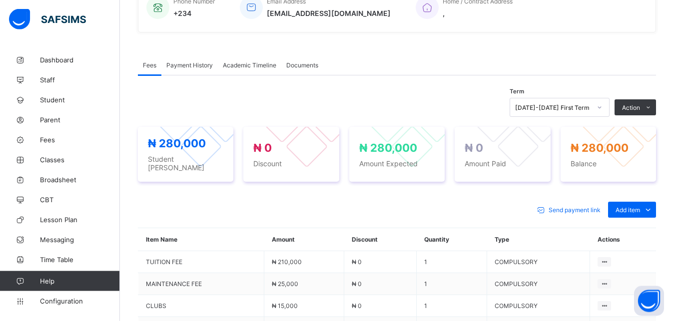
scroll to position [275, 0]
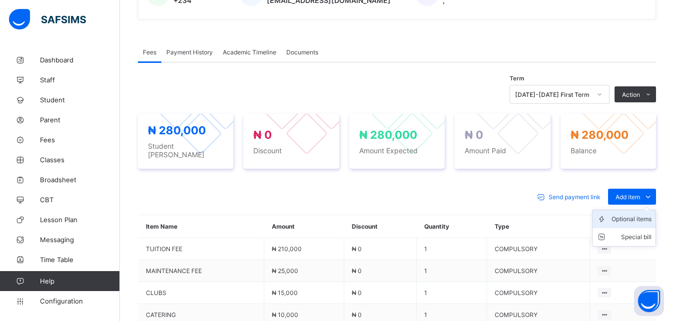
click at [638, 214] on div "Optional items" at bounding box center [632, 219] width 40 height 10
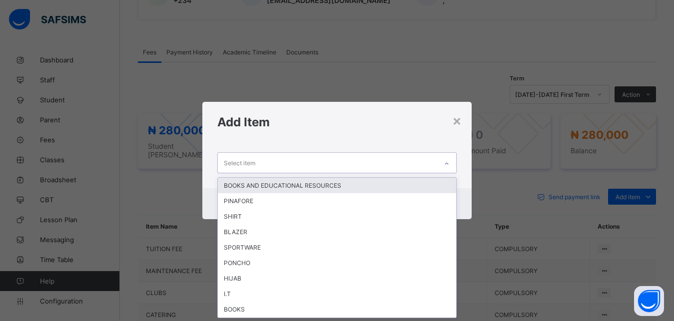
click at [450, 164] on icon at bounding box center [447, 164] width 6 height 10
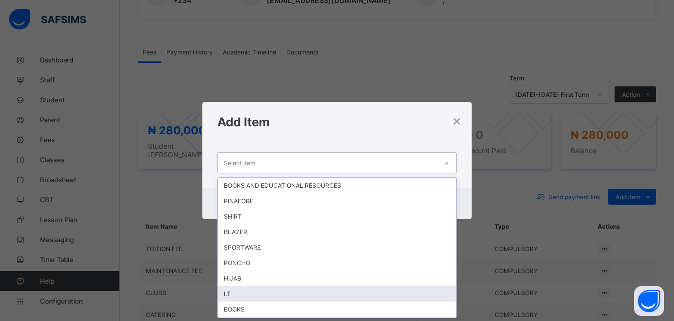
click at [251, 288] on div "I.T" at bounding box center [337, 293] width 239 height 15
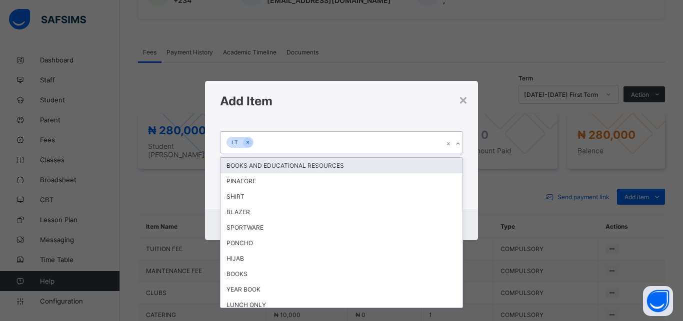
click at [459, 143] on icon at bounding box center [458, 144] width 6 height 10
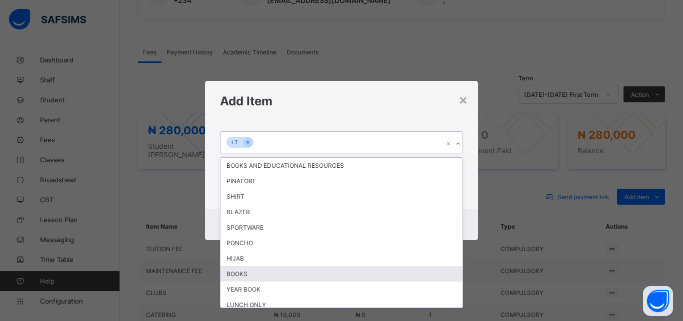
click at [282, 276] on div "BOOKS" at bounding box center [341, 273] width 242 height 15
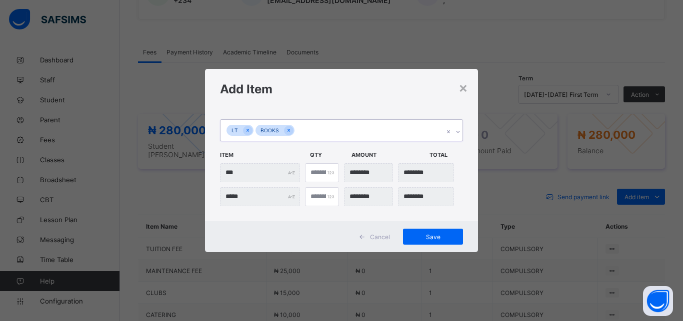
click at [459, 129] on div at bounding box center [457, 132] width 9 height 16
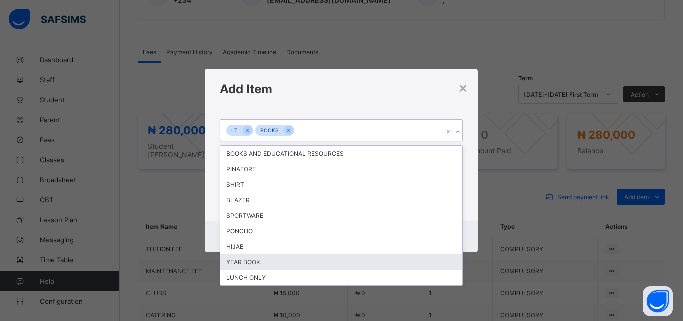
click at [257, 265] on div "YEAR BOOK" at bounding box center [341, 261] width 242 height 15
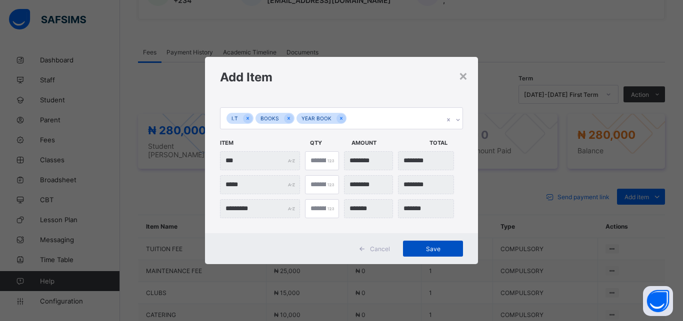
click at [430, 247] on span "Save" at bounding box center [432, 248] width 45 height 7
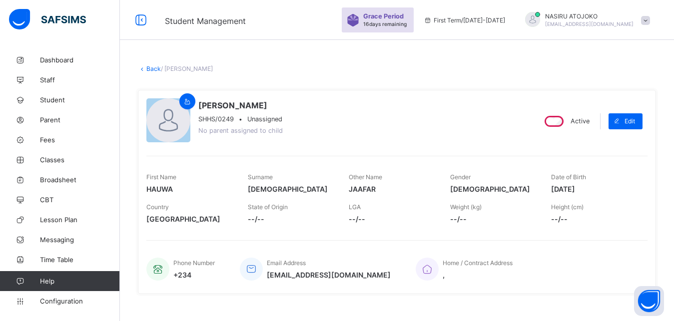
click at [147, 72] on link "Back" at bounding box center [153, 68] width 14 height 7
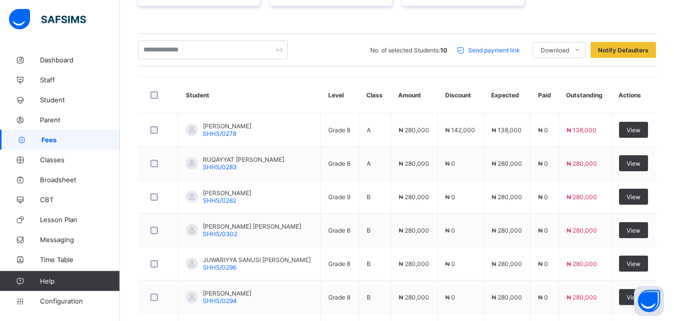
scroll to position [204, 0]
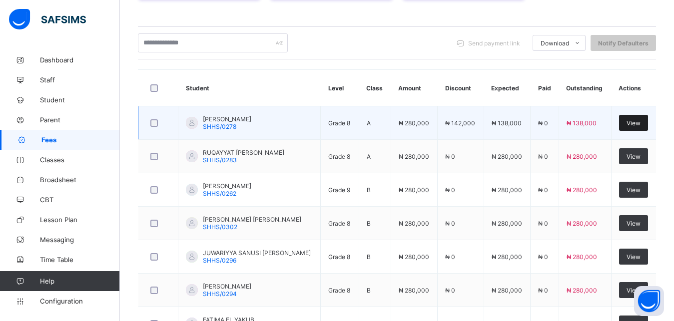
click at [641, 121] on span "View" at bounding box center [634, 122] width 14 height 7
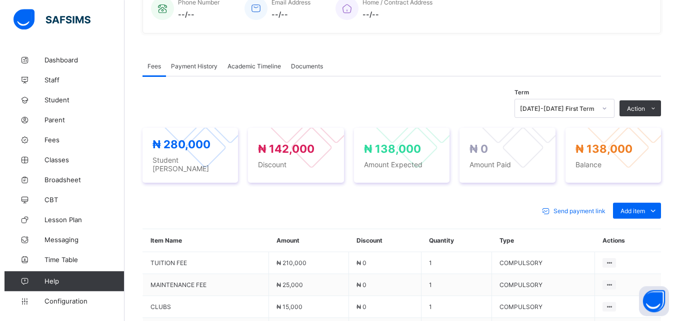
scroll to position [277, 0]
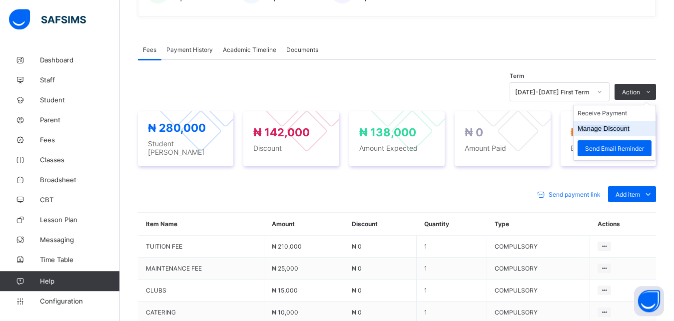
click at [626, 130] on button "Manage Discount" at bounding box center [604, 128] width 52 height 7
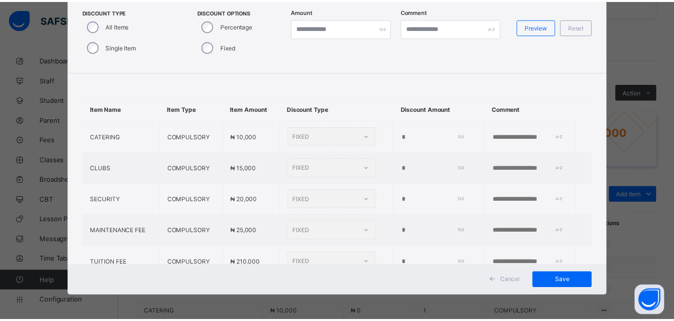
scroll to position [0, 0]
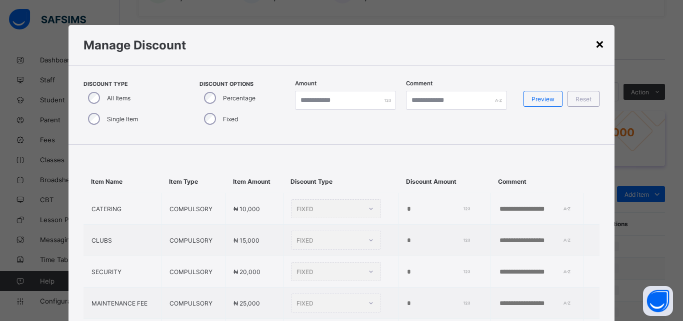
click at [595, 48] on div "×" at bounding box center [599, 43] width 9 height 17
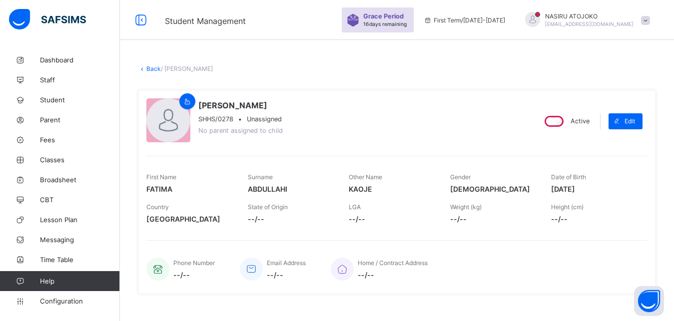
click at [147, 65] on link "Back" at bounding box center [153, 68] width 14 height 7
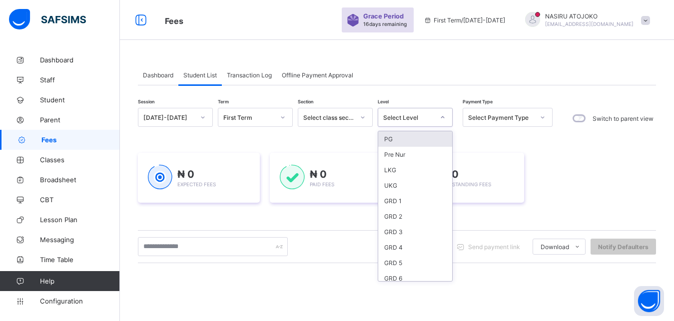
click at [440, 114] on div at bounding box center [442, 117] width 17 height 16
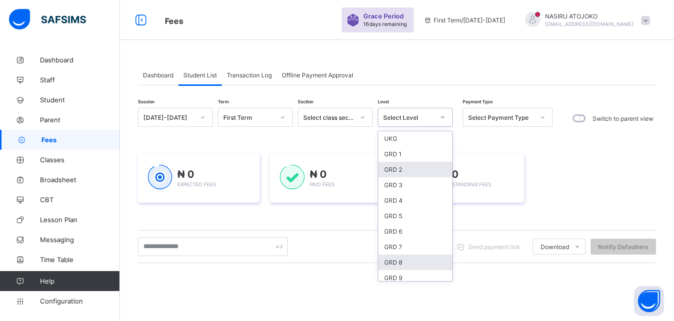
scroll to position [97, 0]
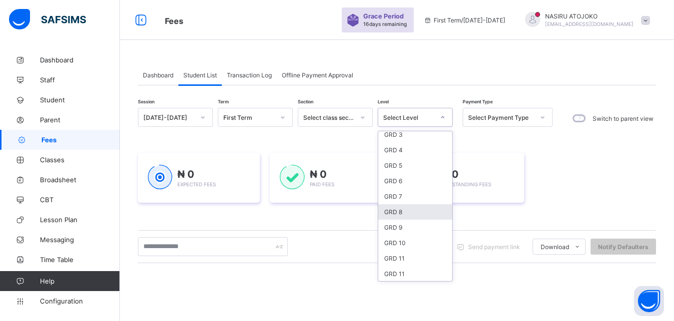
click at [398, 217] on div "GRD 8" at bounding box center [415, 211] width 74 height 15
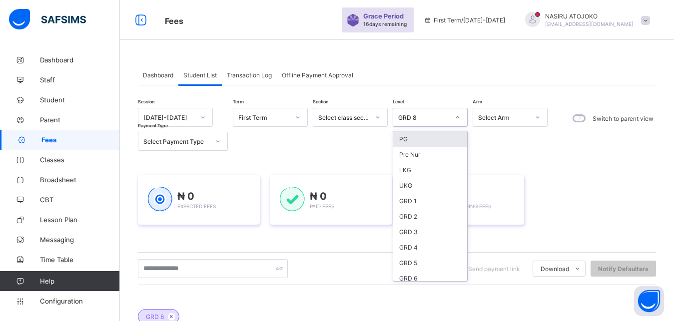
click at [460, 117] on icon at bounding box center [458, 117] width 6 height 10
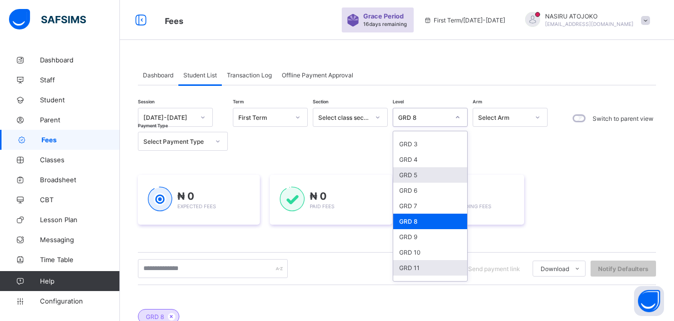
scroll to position [94, 0]
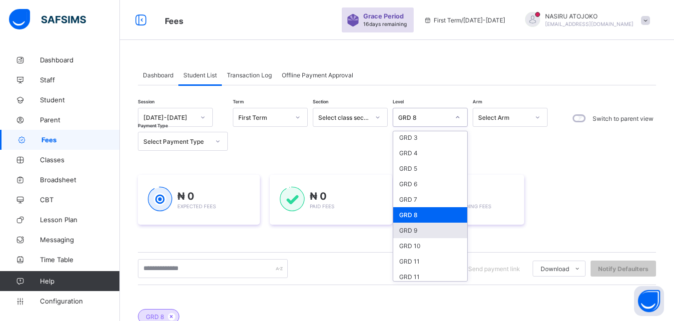
click at [419, 230] on div "GRD 9" at bounding box center [430, 230] width 74 height 15
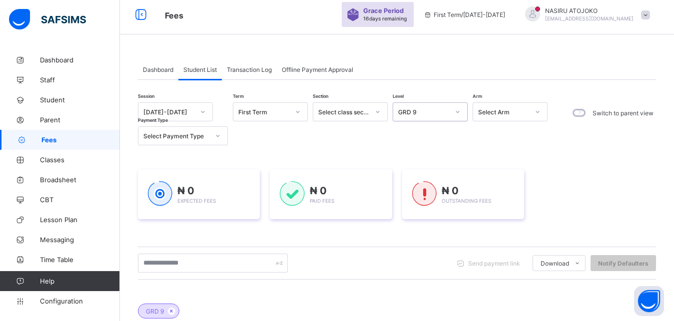
scroll to position [0, 0]
